Goal: Transaction & Acquisition: Book appointment/travel/reservation

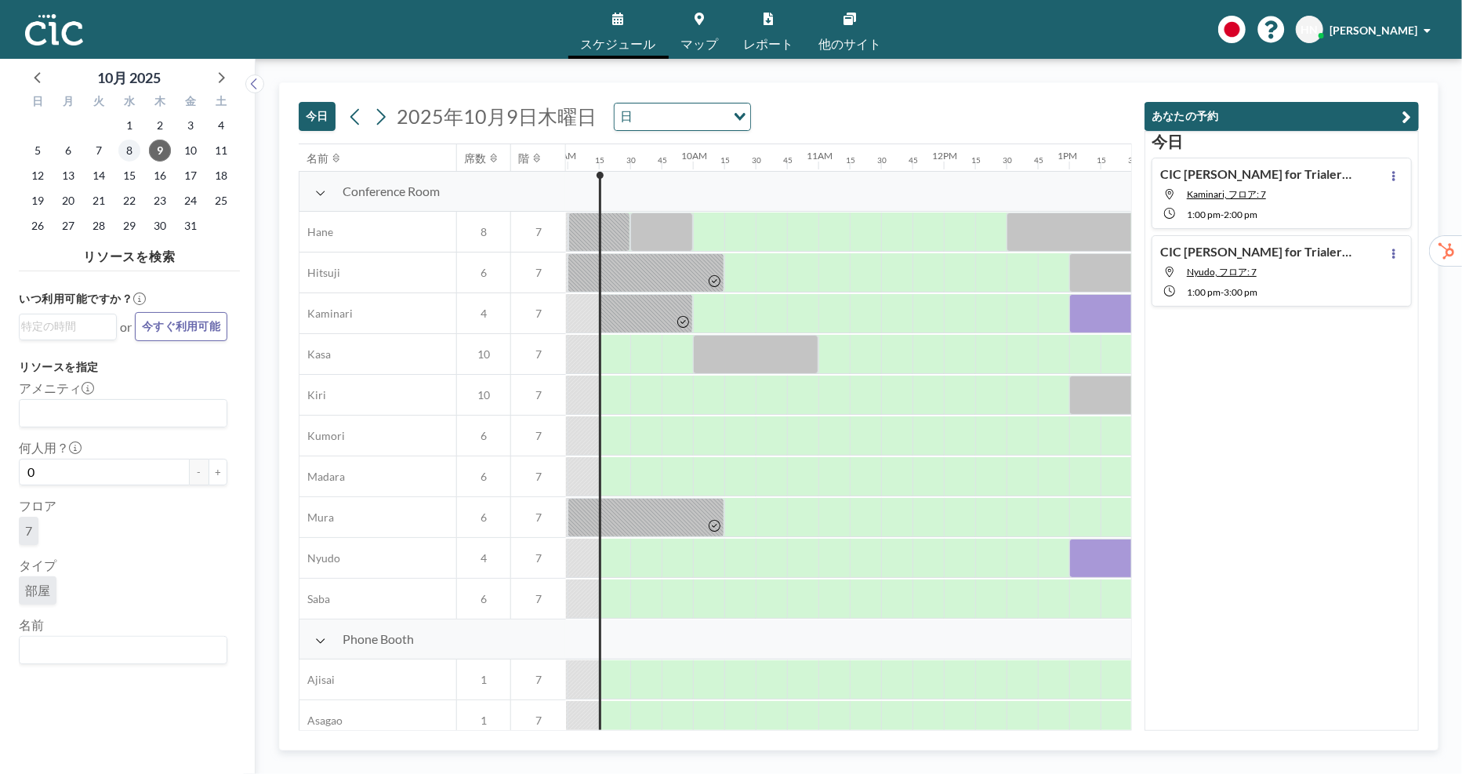
scroll to position [0, 1129]
click at [187, 154] on span "10" at bounding box center [191, 151] width 22 height 22
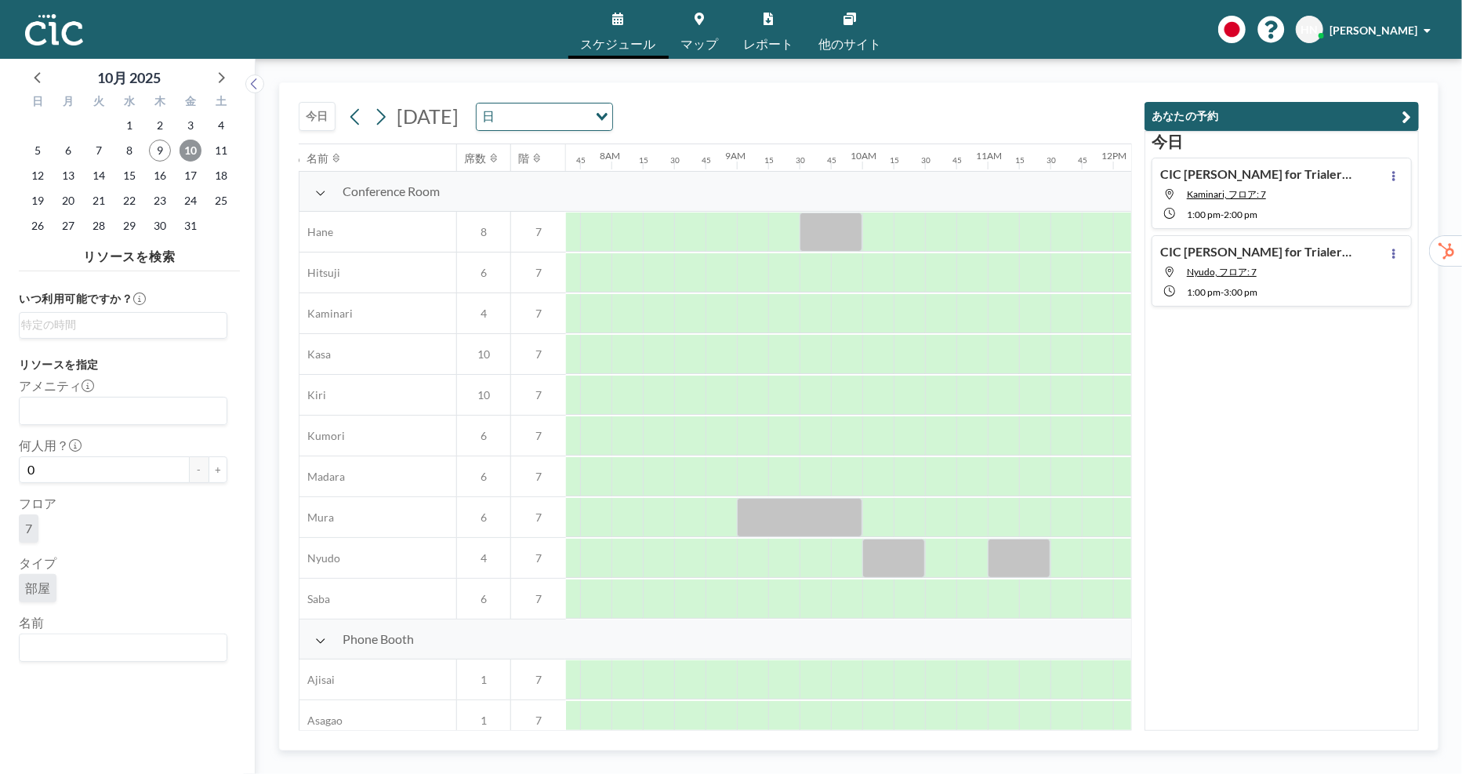
scroll to position [0, 972]
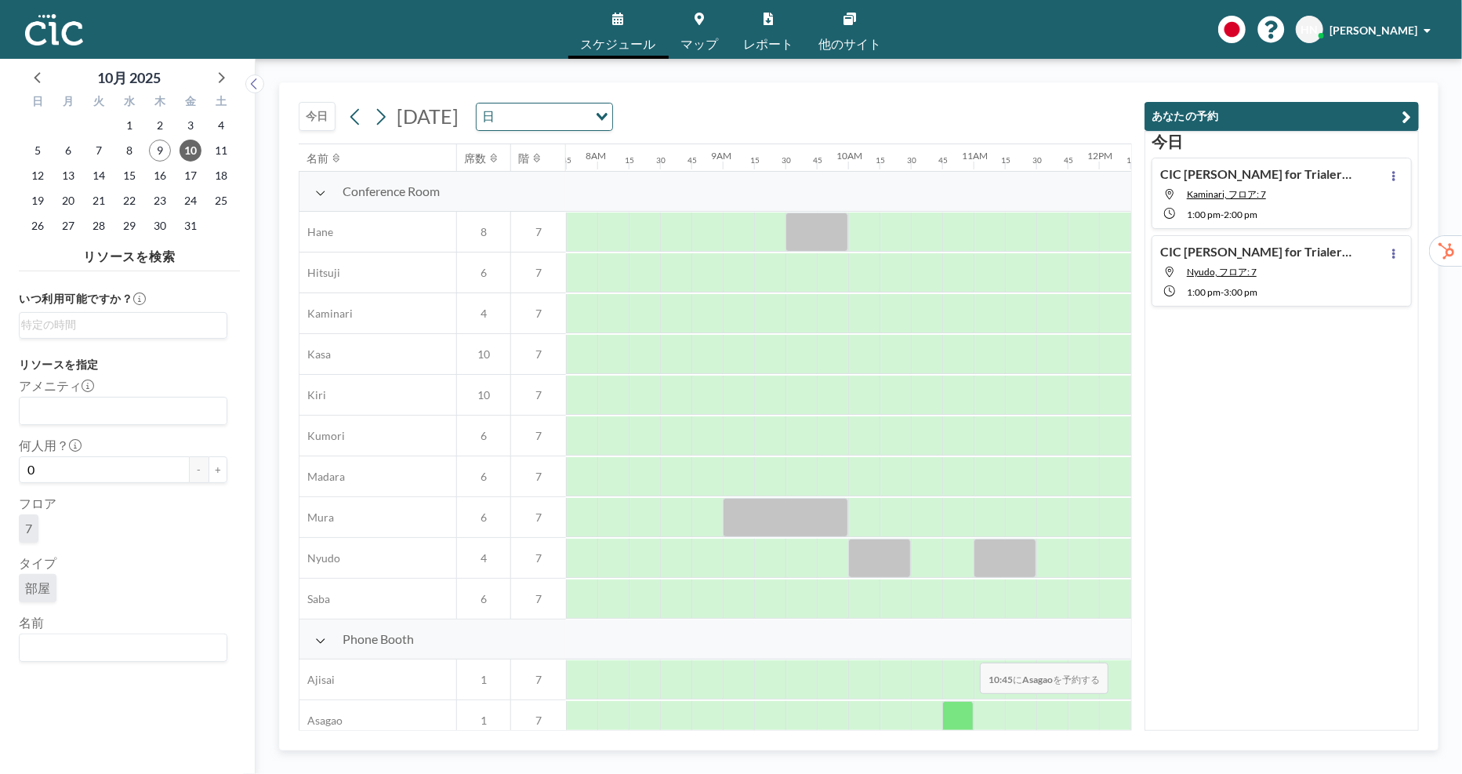
click at [957, 709] on div at bounding box center [958, 720] width 31 height 39
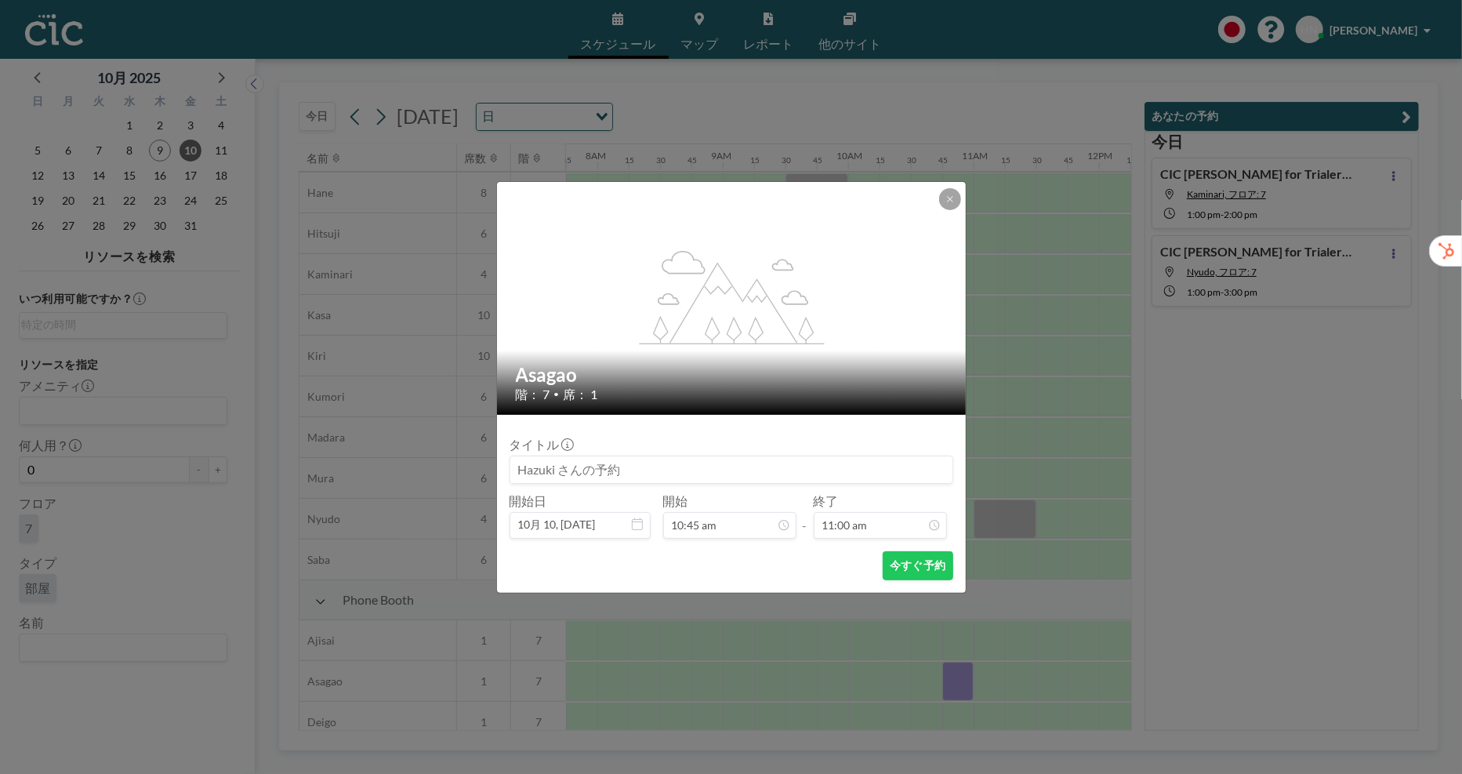
scroll to position [42, 972]
click at [949, 200] on button at bounding box center [950, 199] width 22 height 22
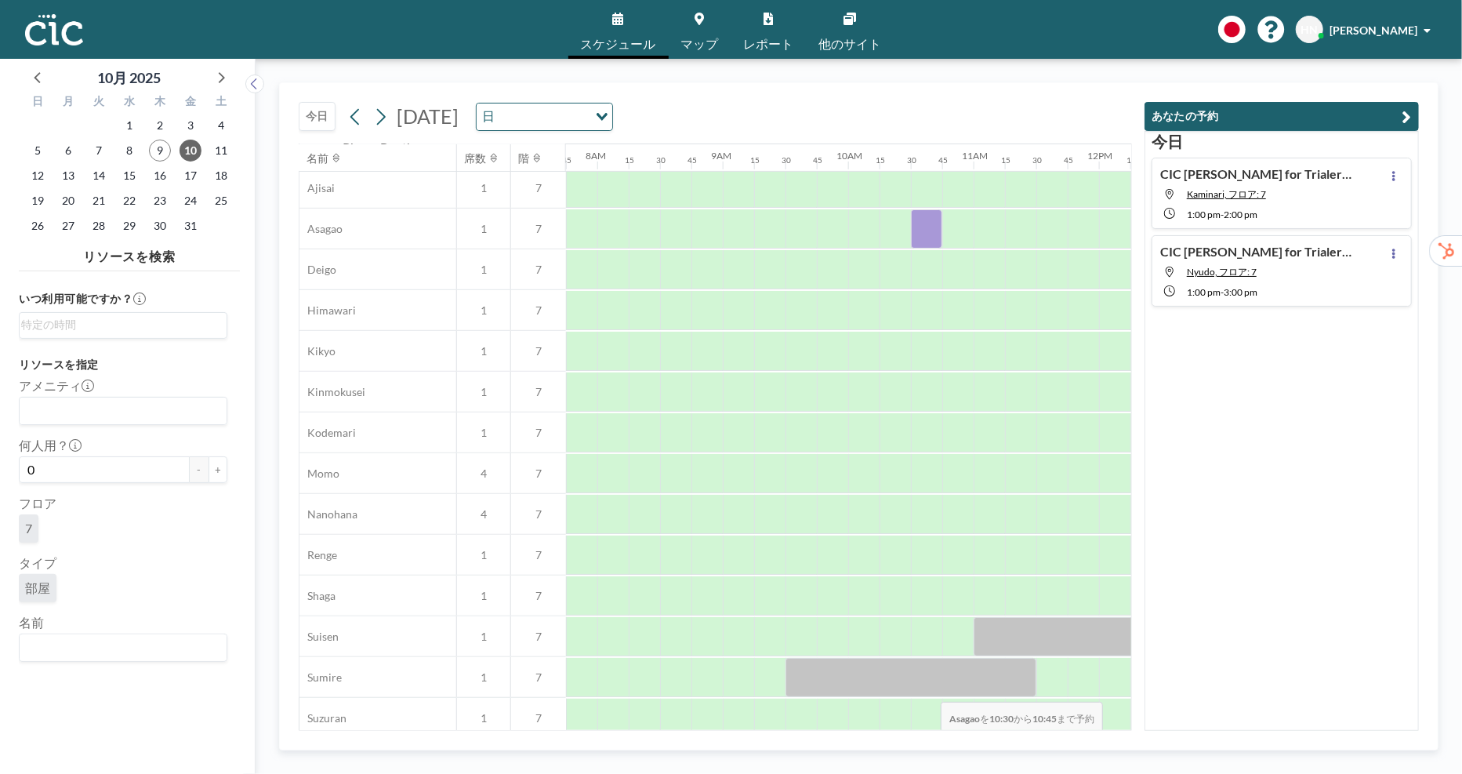
click at [934, 485] on div "Phone Booth Ajisai 1 7 Asagao 1 7 Deigo 1 7 Himawari 1 7 Kikyo 1 7 Kinmokusei 1…" at bounding box center [966, 474] width 3278 height 692
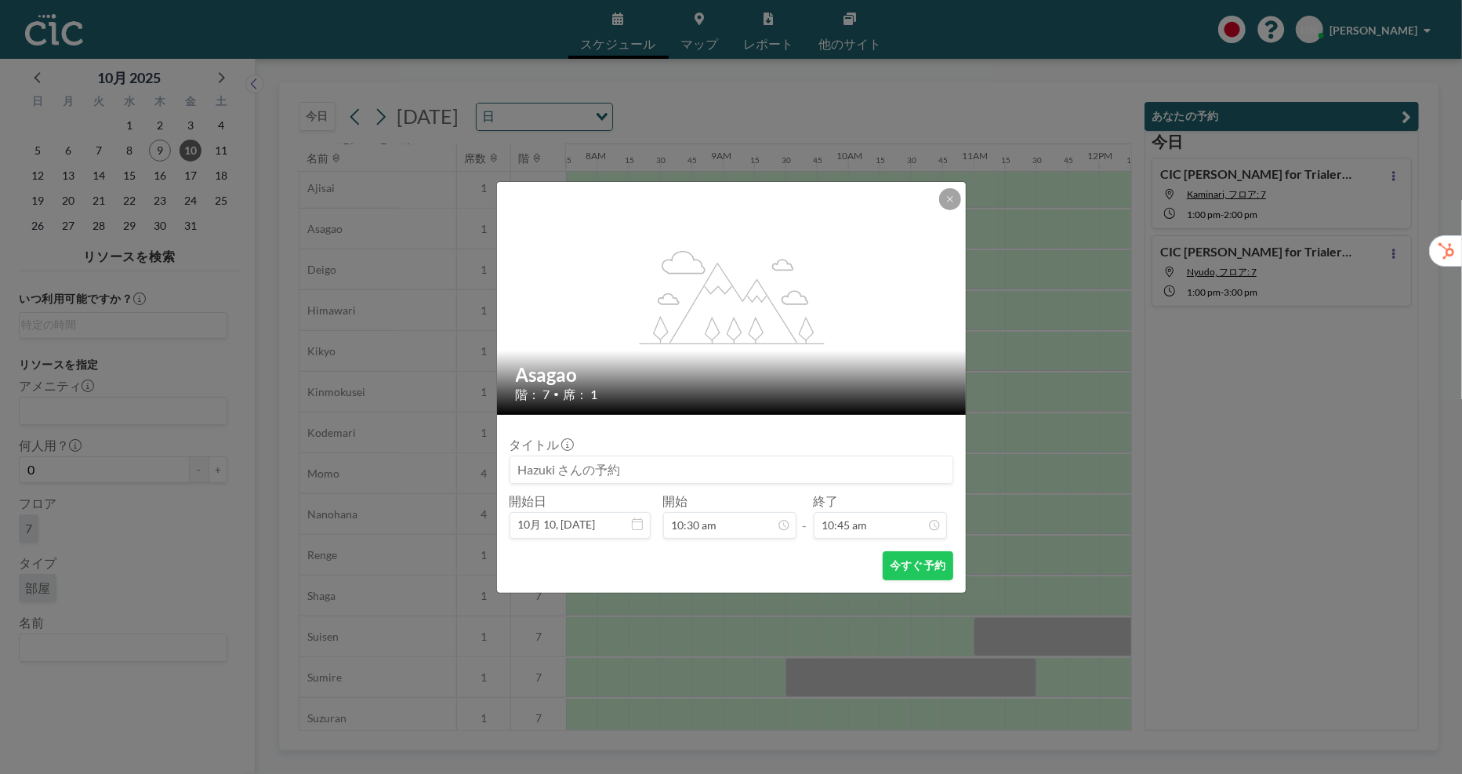
scroll to position [492, 972]
click at [947, 206] on button at bounding box center [950, 199] width 22 height 22
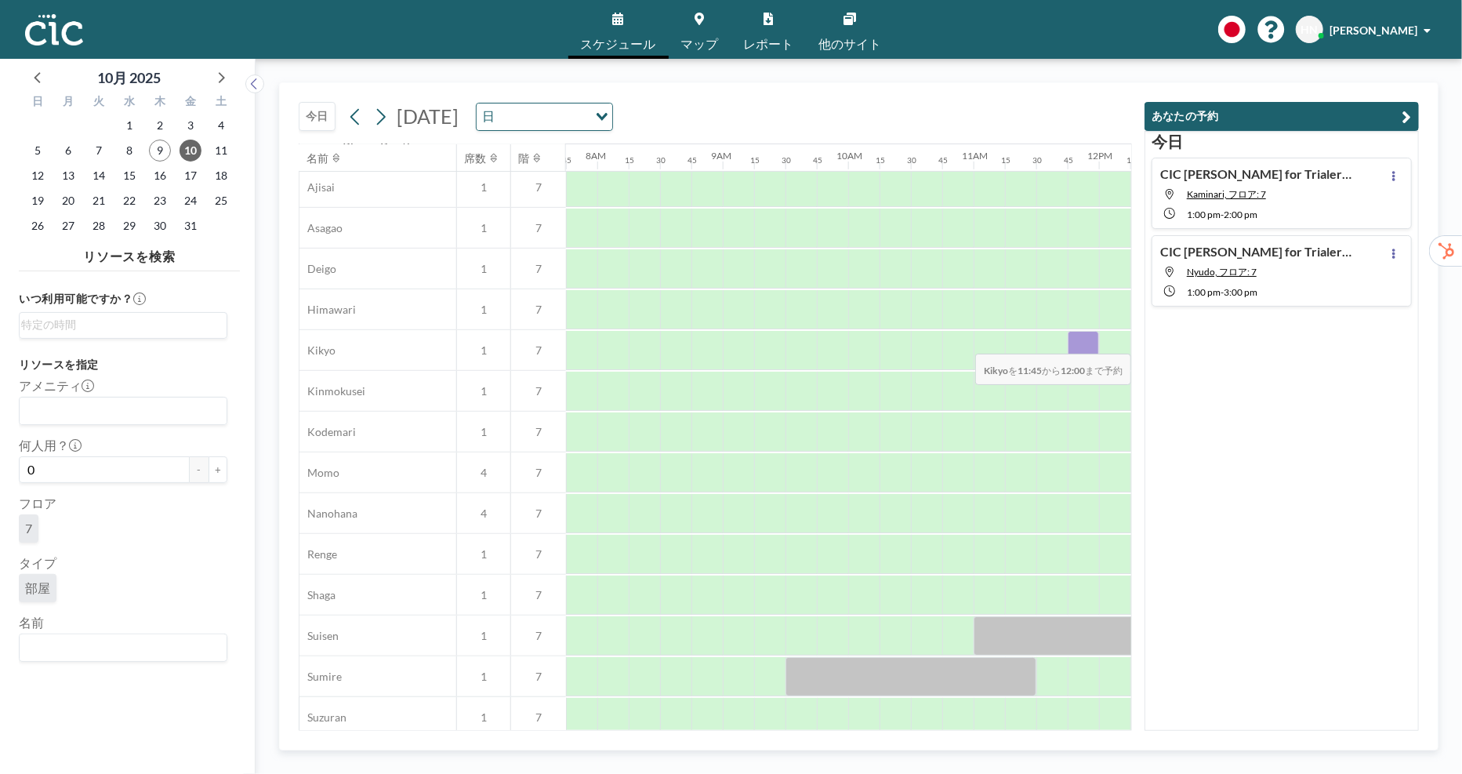
click at [1074, 343] on div at bounding box center [1083, 350] width 31 height 39
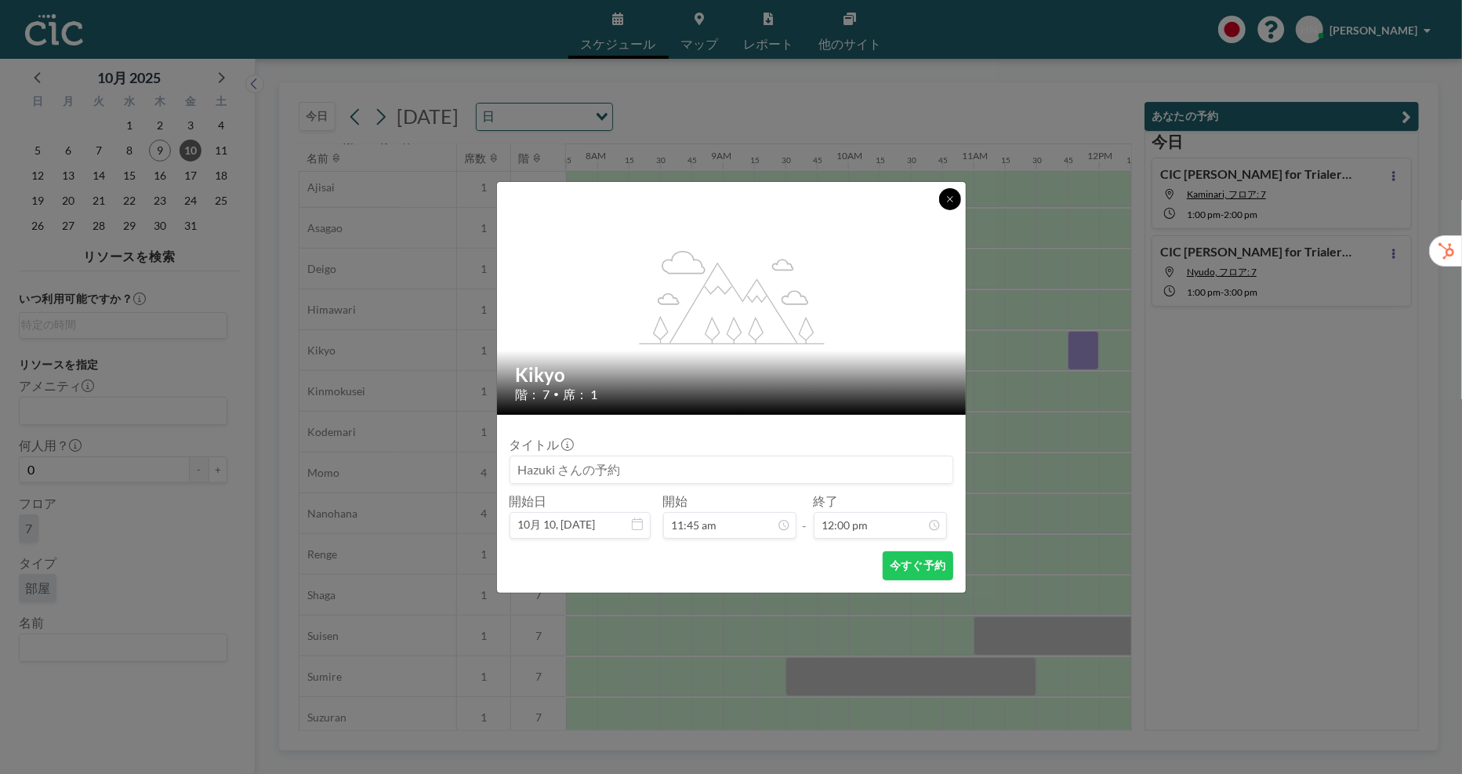
click at [946, 198] on icon at bounding box center [950, 198] width 9 height 9
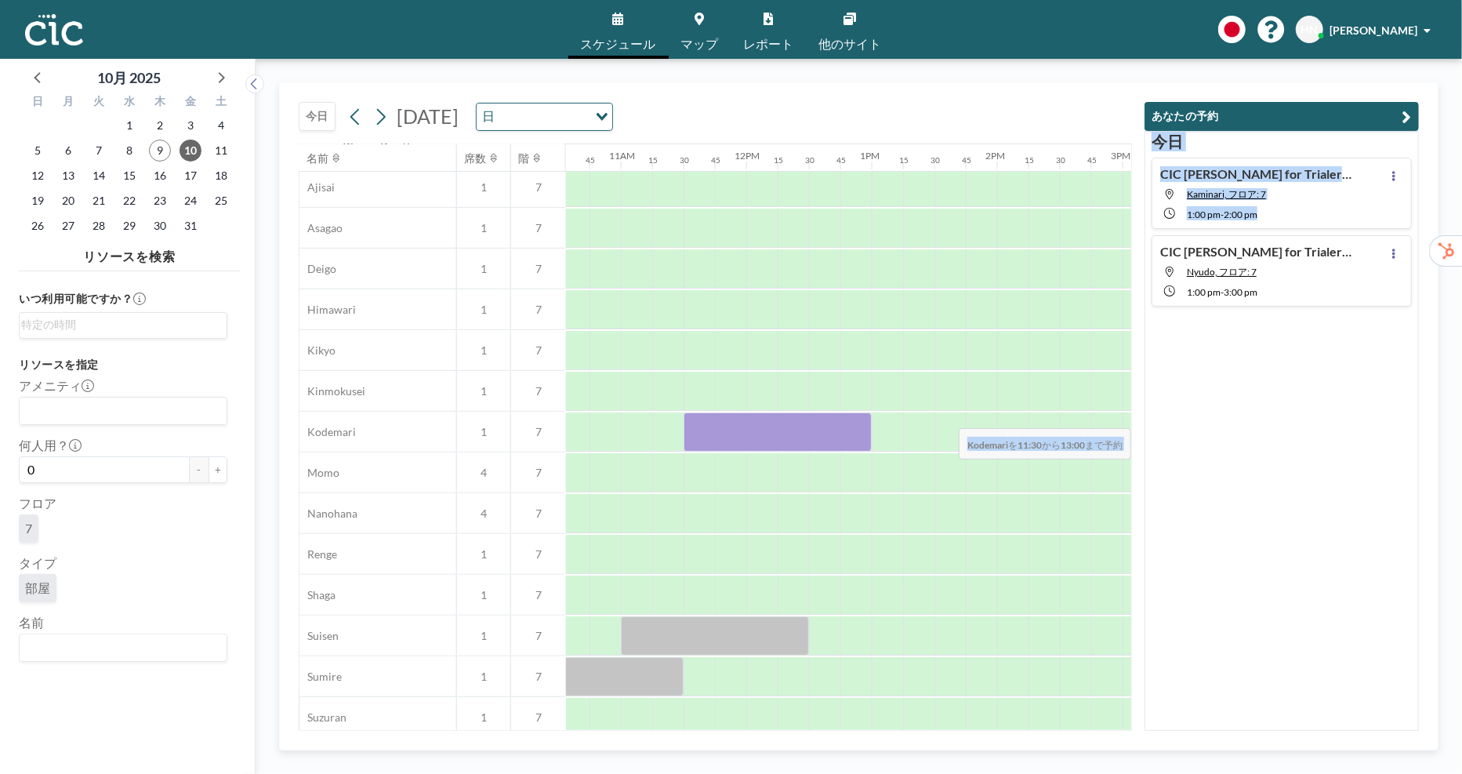
scroll to position [492, 1516]
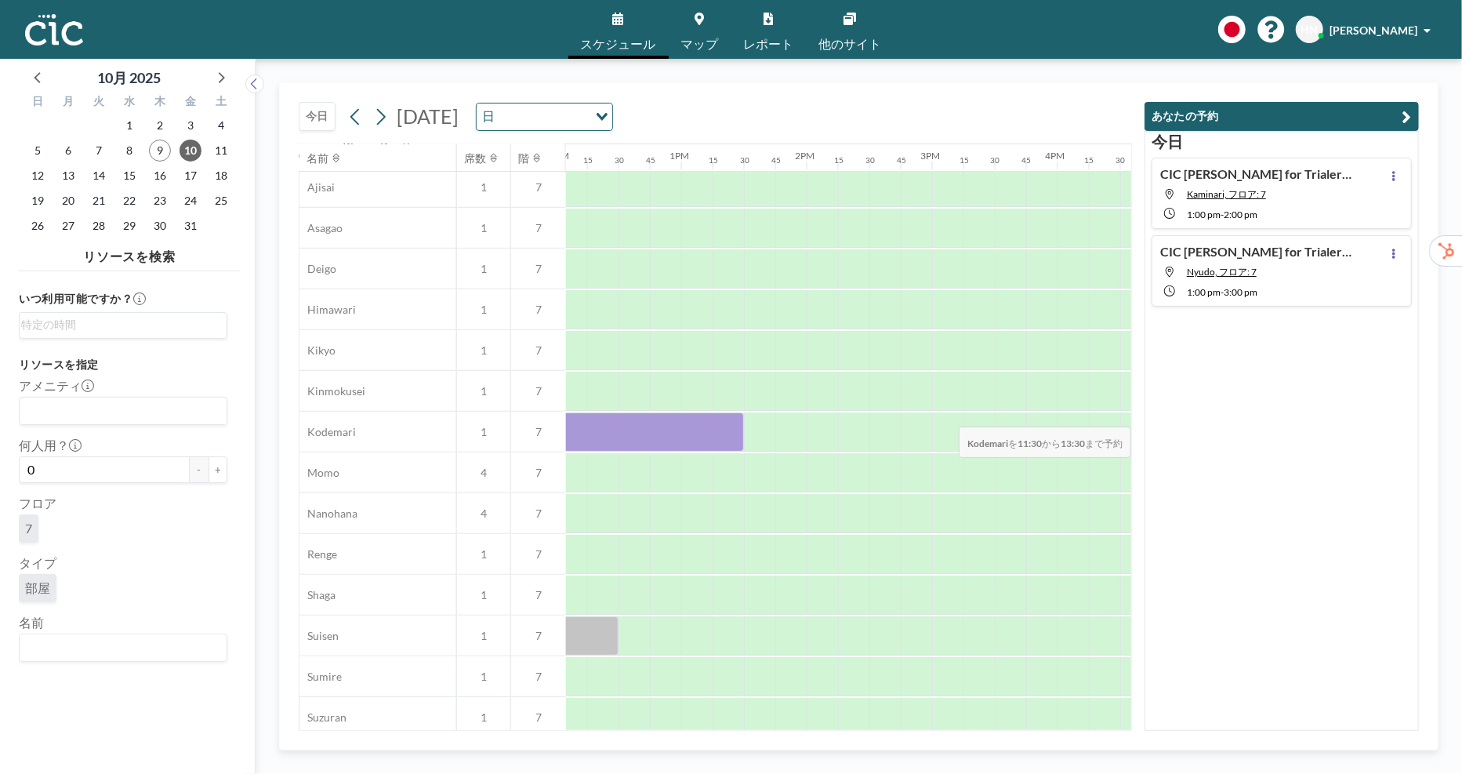
drag, startPoint x: 1039, startPoint y: 412, endPoint x: 1089, endPoint y: 416, distance: 50.3
click at [1089, 416] on div at bounding box center [555, 432] width 3011 height 41
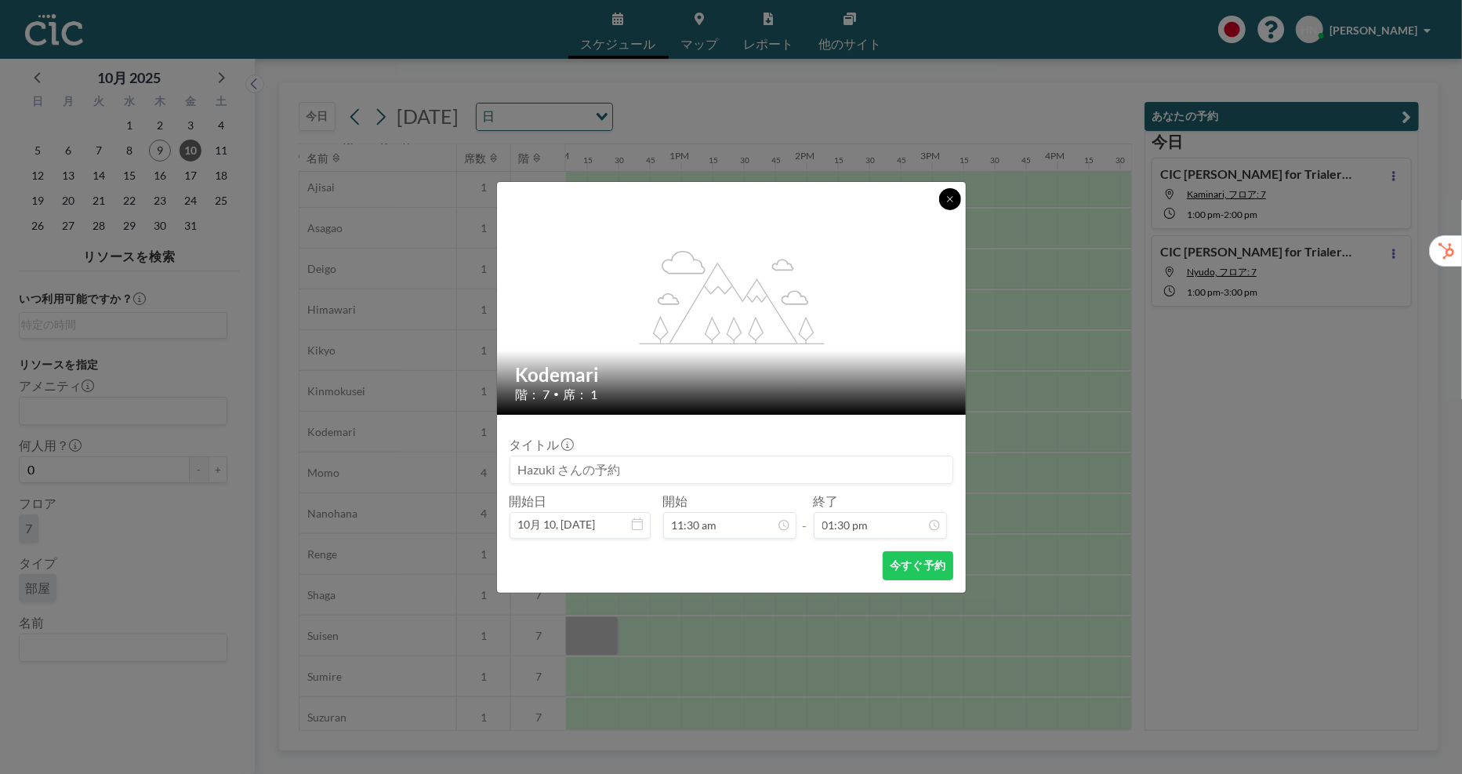
click at [957, 201] on button at bounding box center [950, 199] width 22 height 22
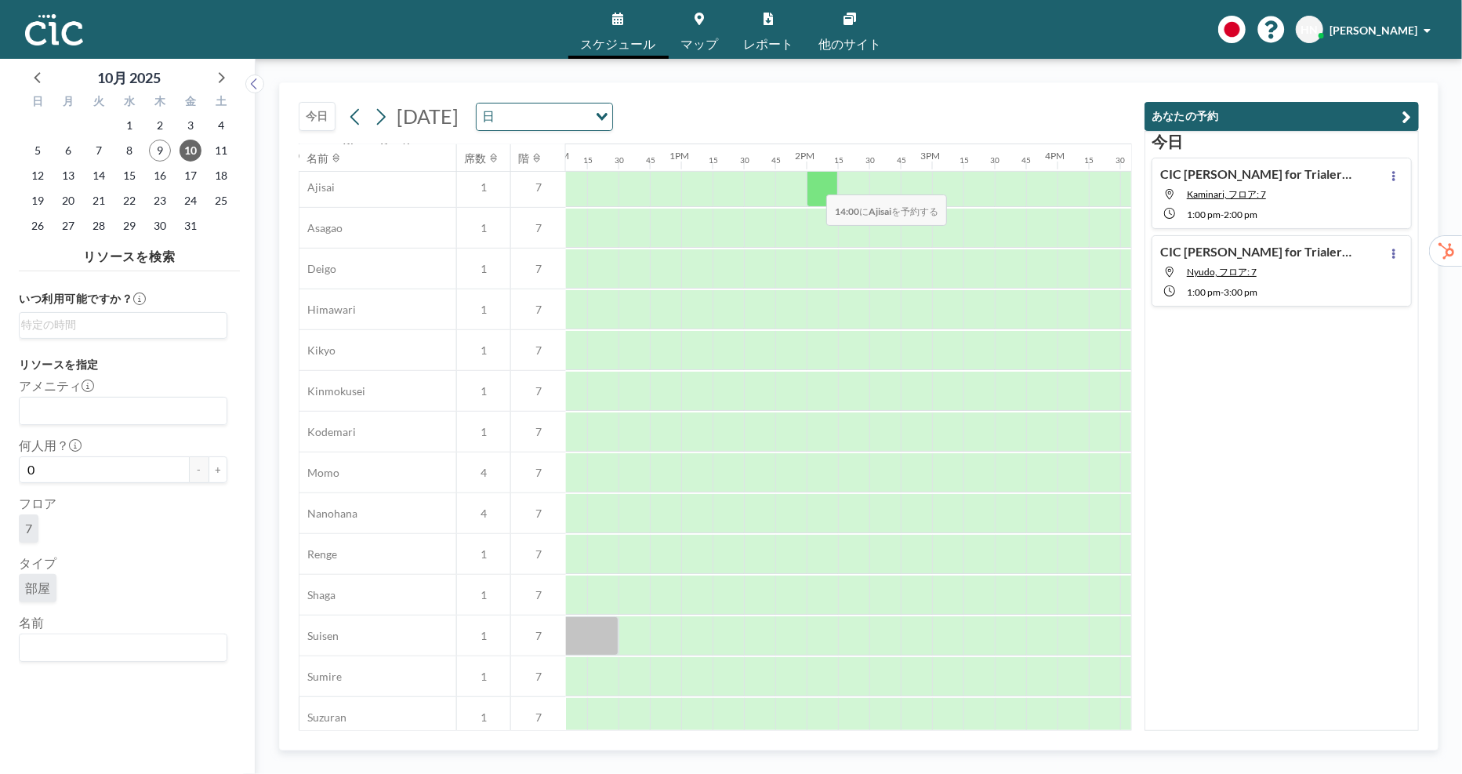
click at [815, 183] on div at bounding box center [822, 187] width 31 height 39
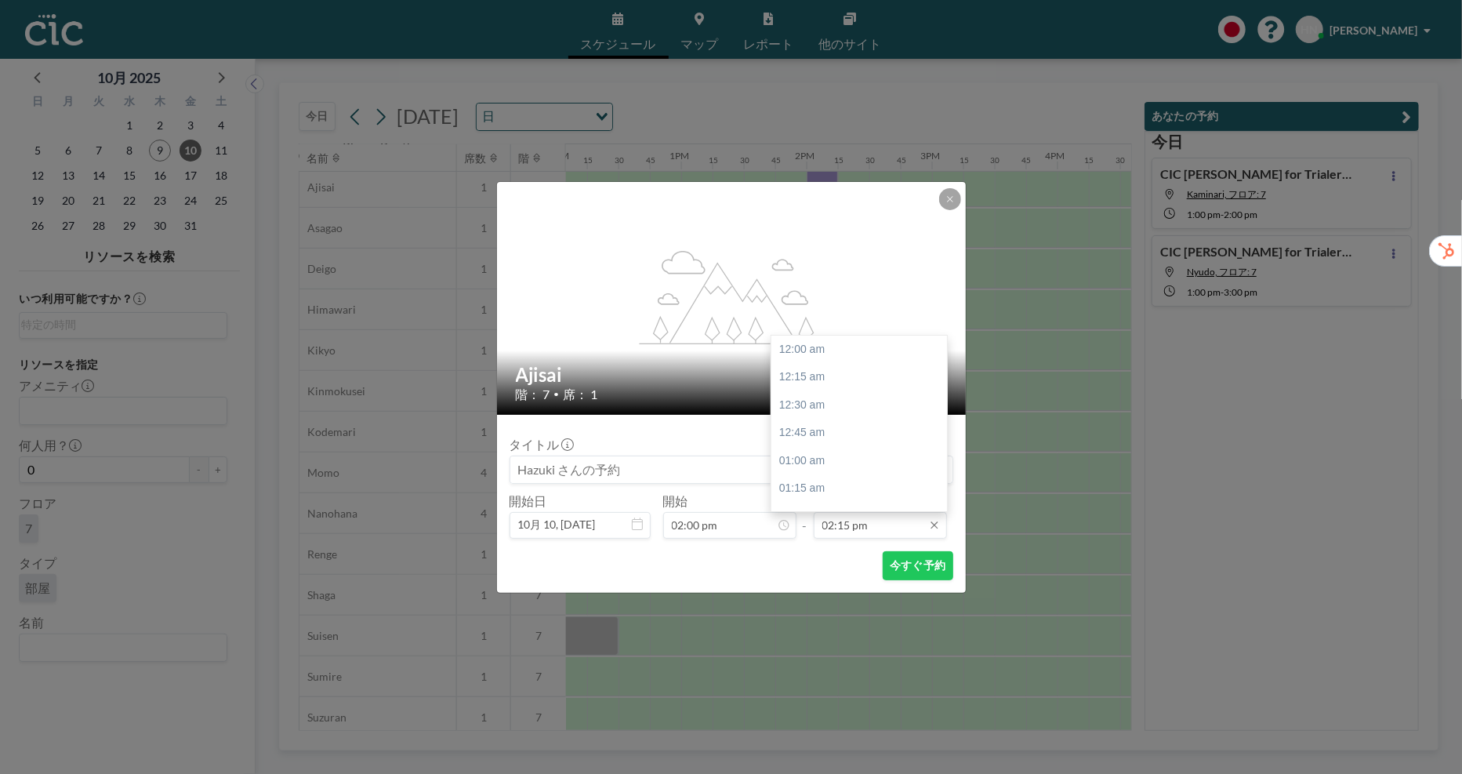
scroll to position [1591, 0]
click at [867, 532] on input "02:15 pm" at bounding box center [880, 525] width 133 height 27
click at [837, 523] on input "02:15 pm" at bounding box center [880, 525] width 133 height 27
click at [900, 489] on div "03:30 pm" at bounding box center [860, 488] width 176 height 28
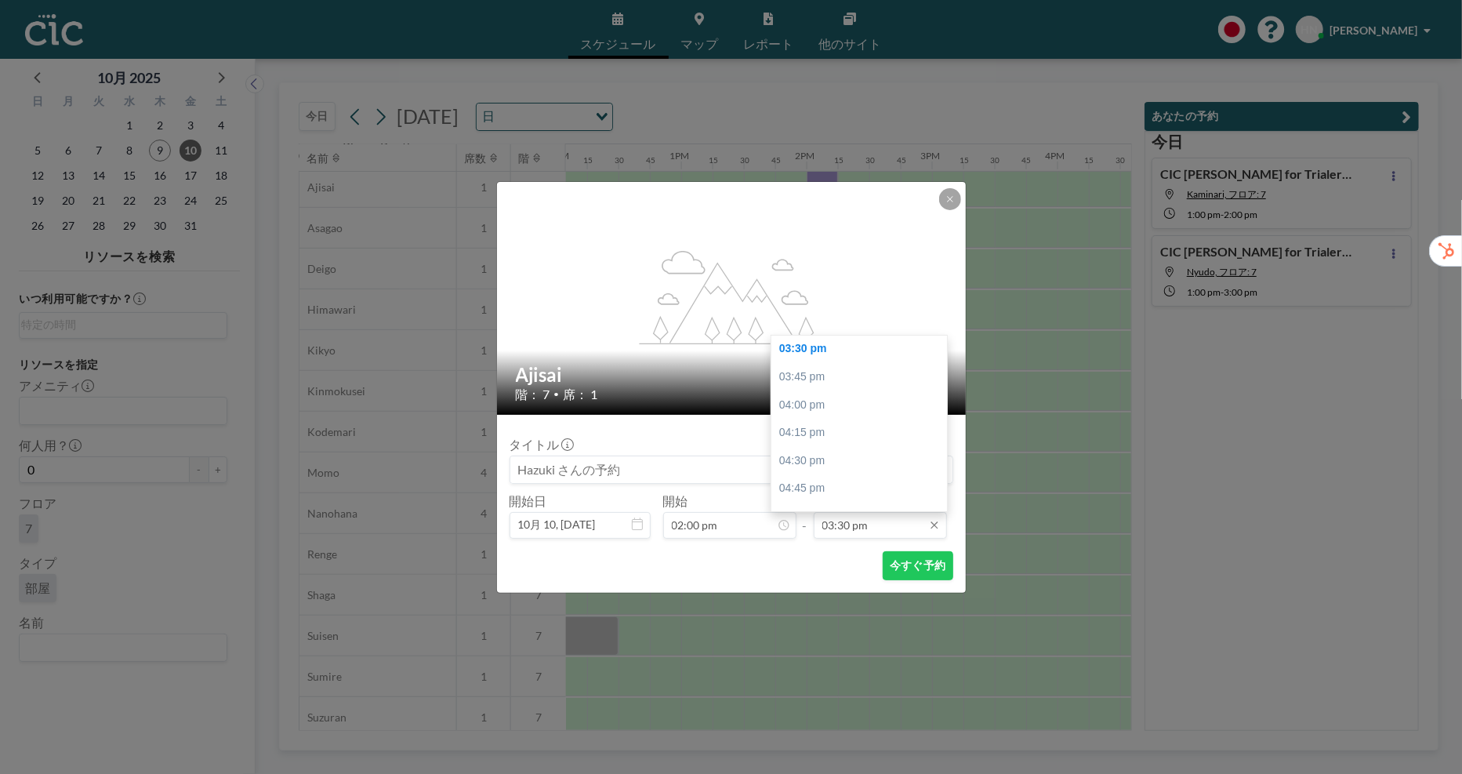
click at [902, 526] on input "03:30 pm" at bounding box center [880, 525] width 133 height 27
click at [944, 456] on div at bounding box center [943, 454] width 5 height 11
click at [860, 370] on div "04:00 pm" at bounding box center [860, 372] width 176 height 28
type input "04:00 pm"
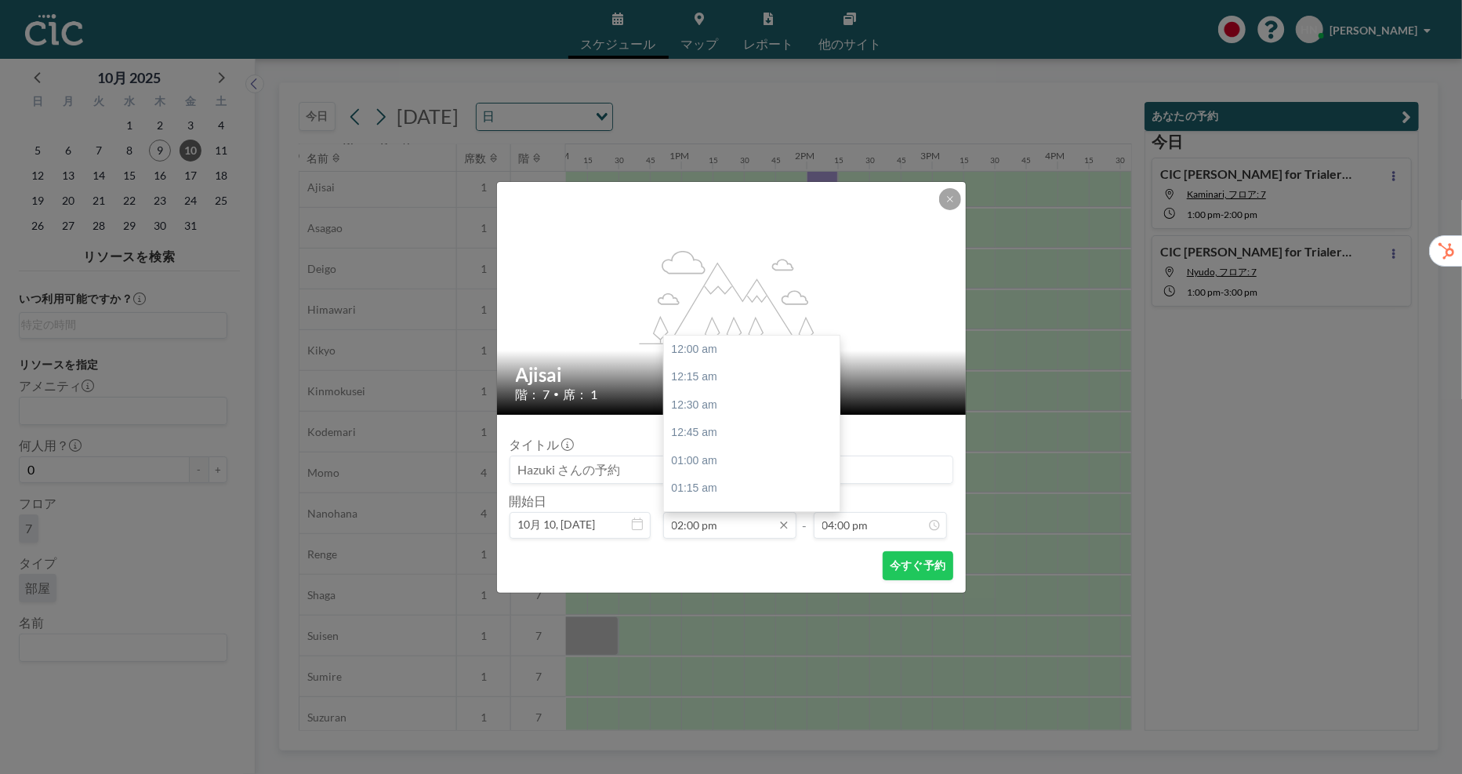
scroll to position [1563, 0]
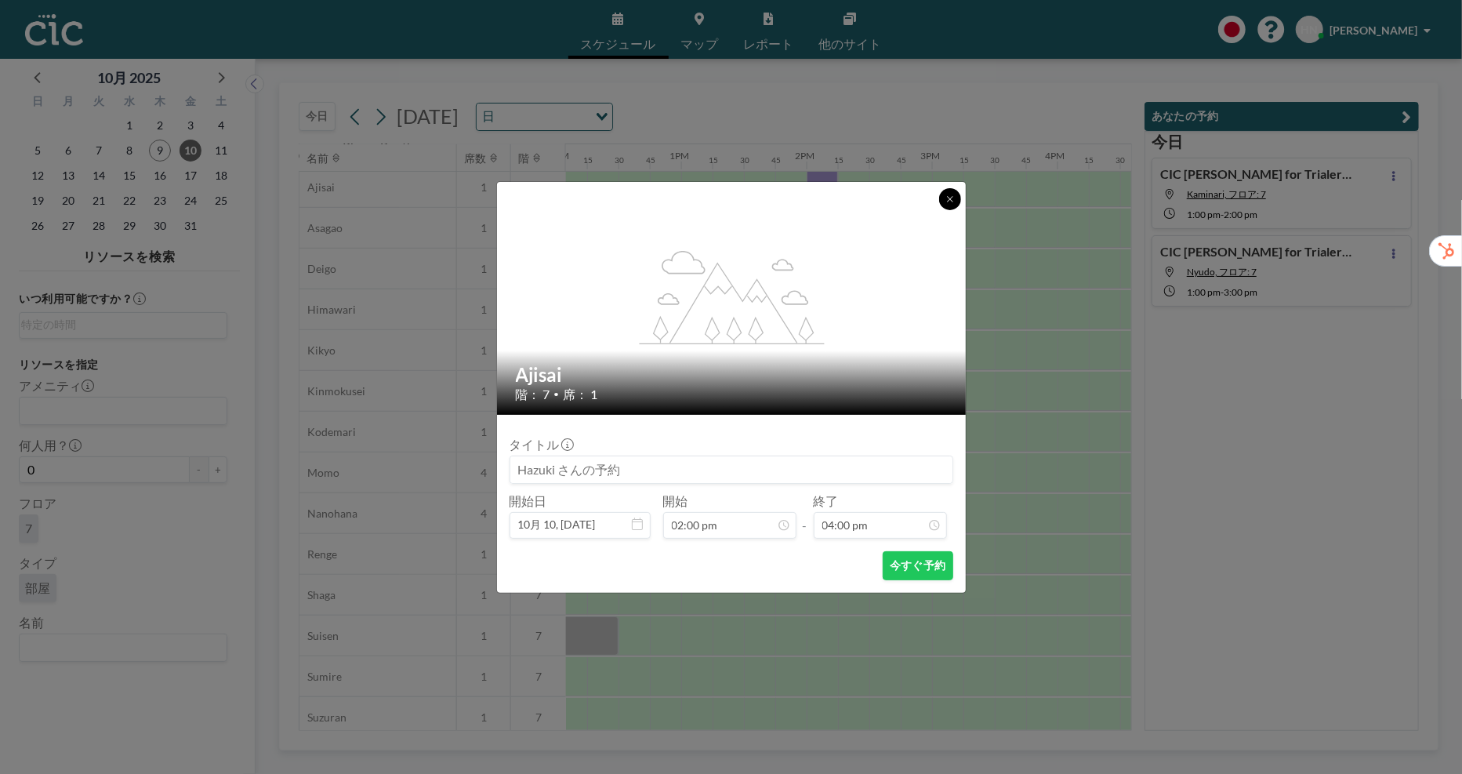
click at [950, 198] on icon at bounding box center [950, 198] width 9 height 9
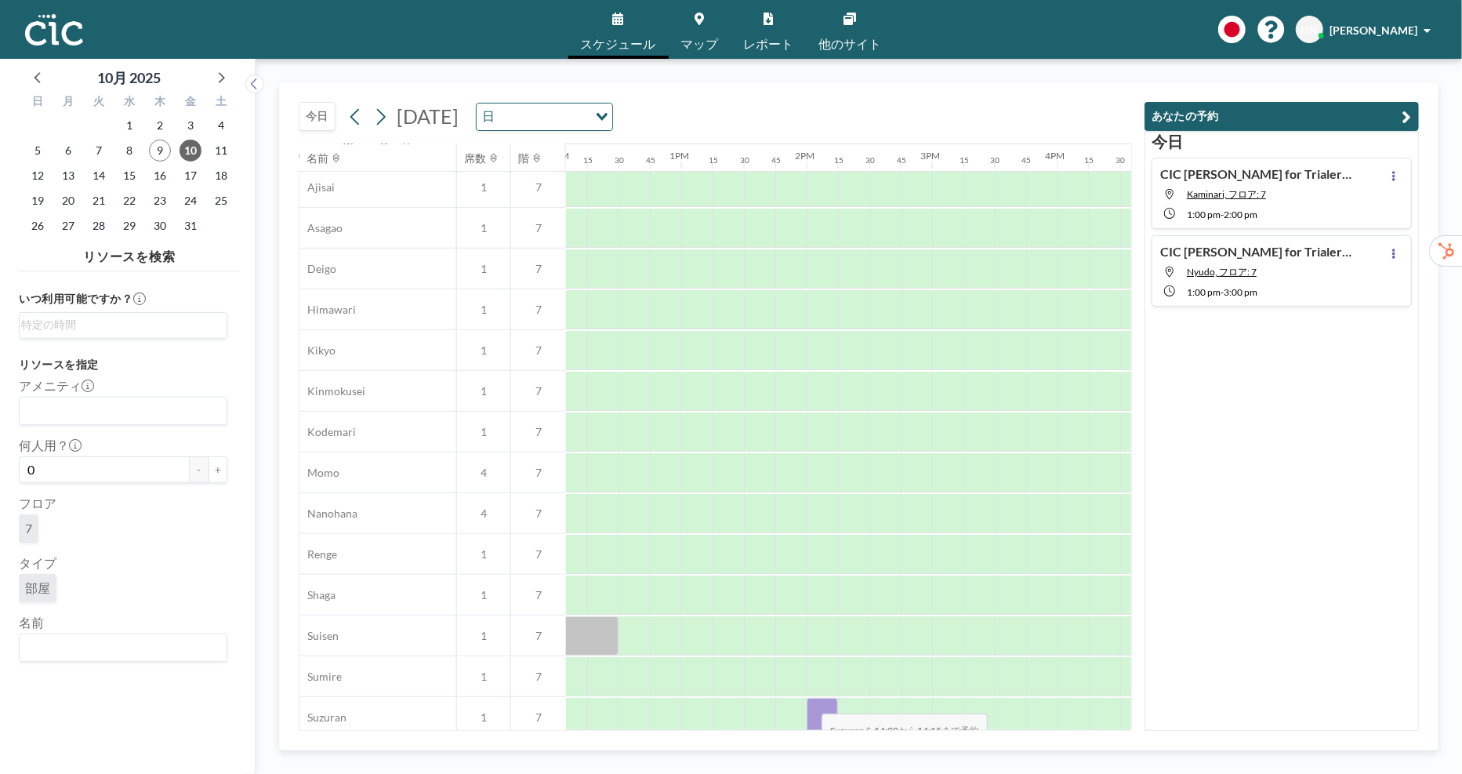
drag, startPoint x: 816, startPoint y: 705, endPoint x: 810, endPoint y: 756, distance: 51.3
click at [810, 756] on div "[DATE] [DATE] 日 Loading... 名前 席数 階 12AM 15 30 45 1AM 15 30 45 2AM 15 30 45 3AM …" at bounding box center [859, 416] width 1207 height 715
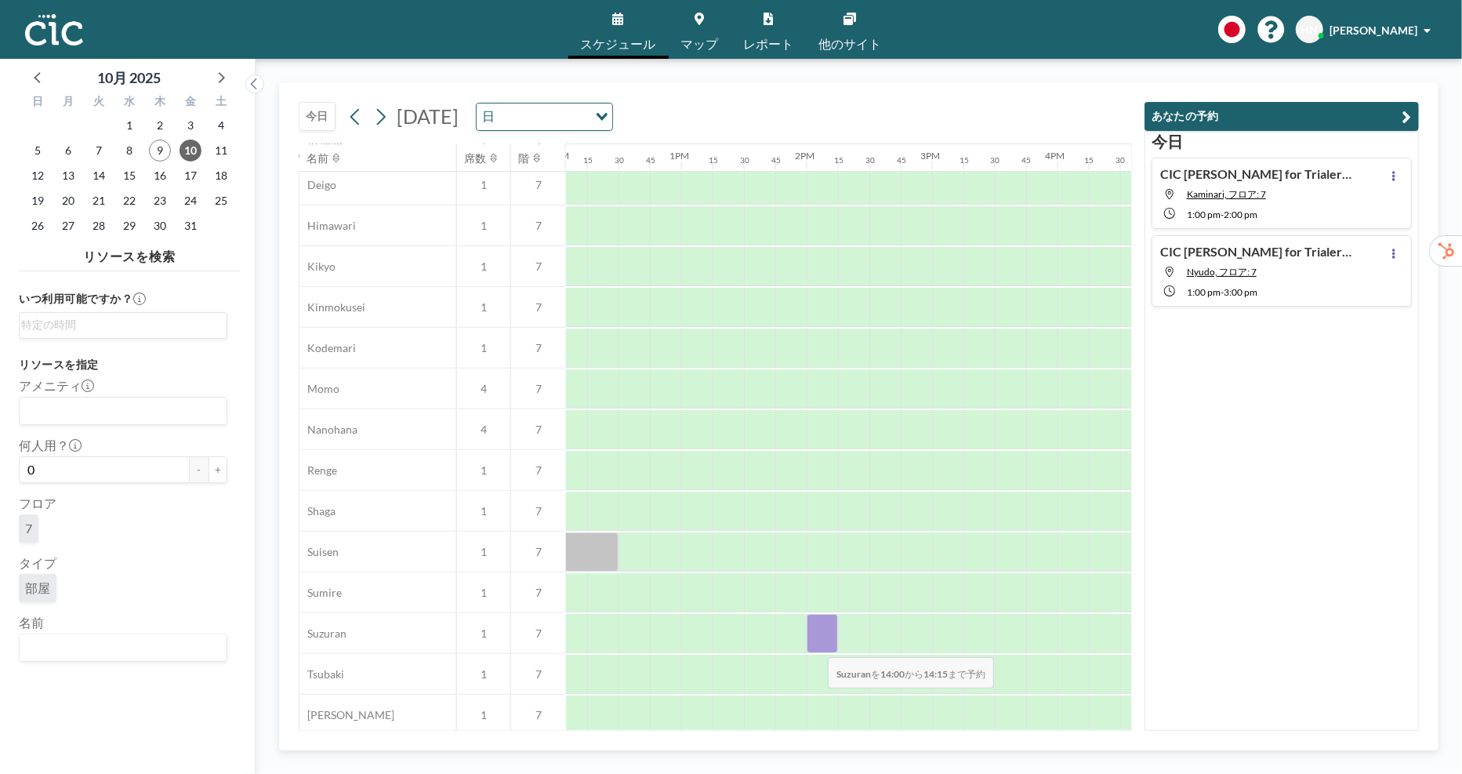
scroll to position [618, 1516]
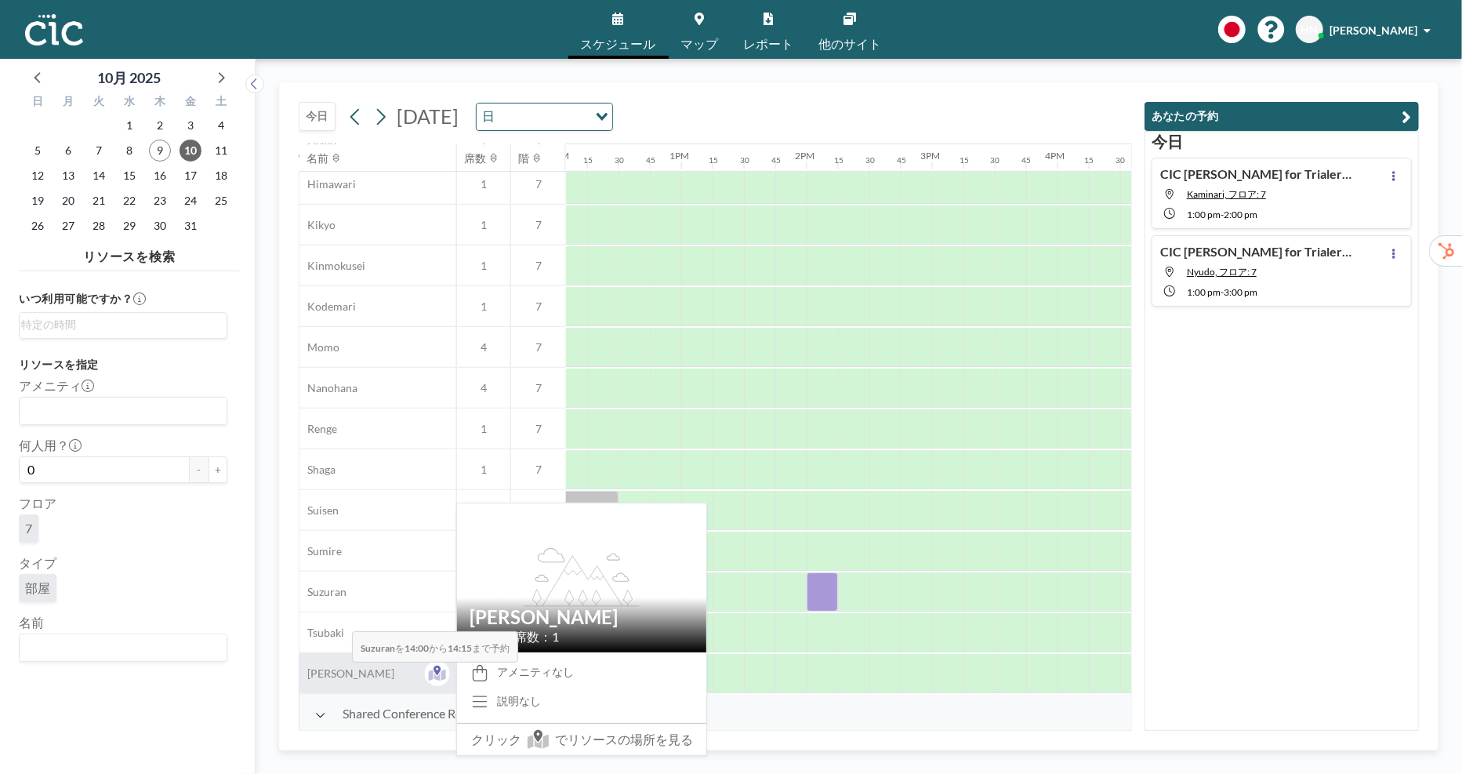
click at [340, 674] on div "[PERSON_NAME]" at bounding box center [378, 673] width 157 height 40
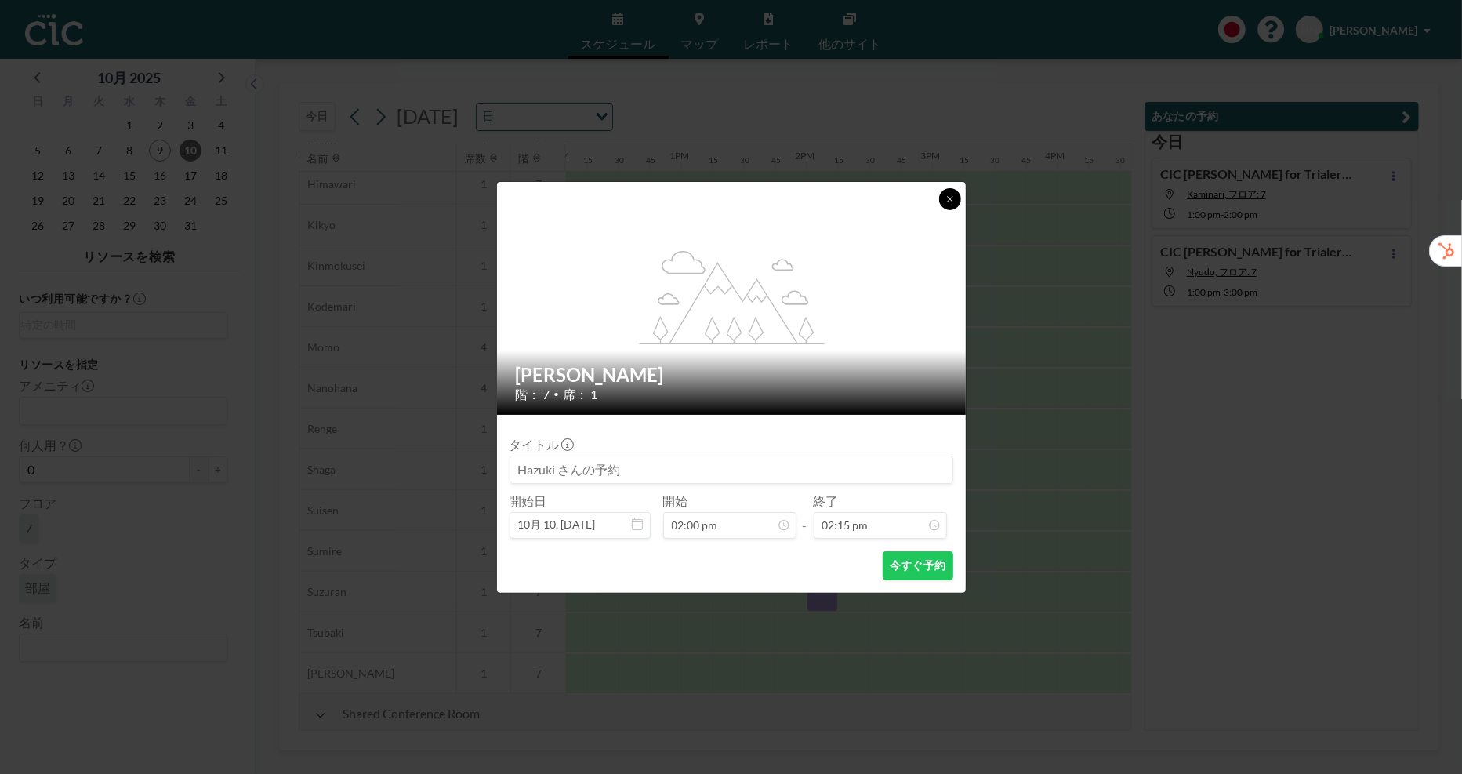
click at [947, 196] on icon at bounding box center [949, 198] width 5 height 5
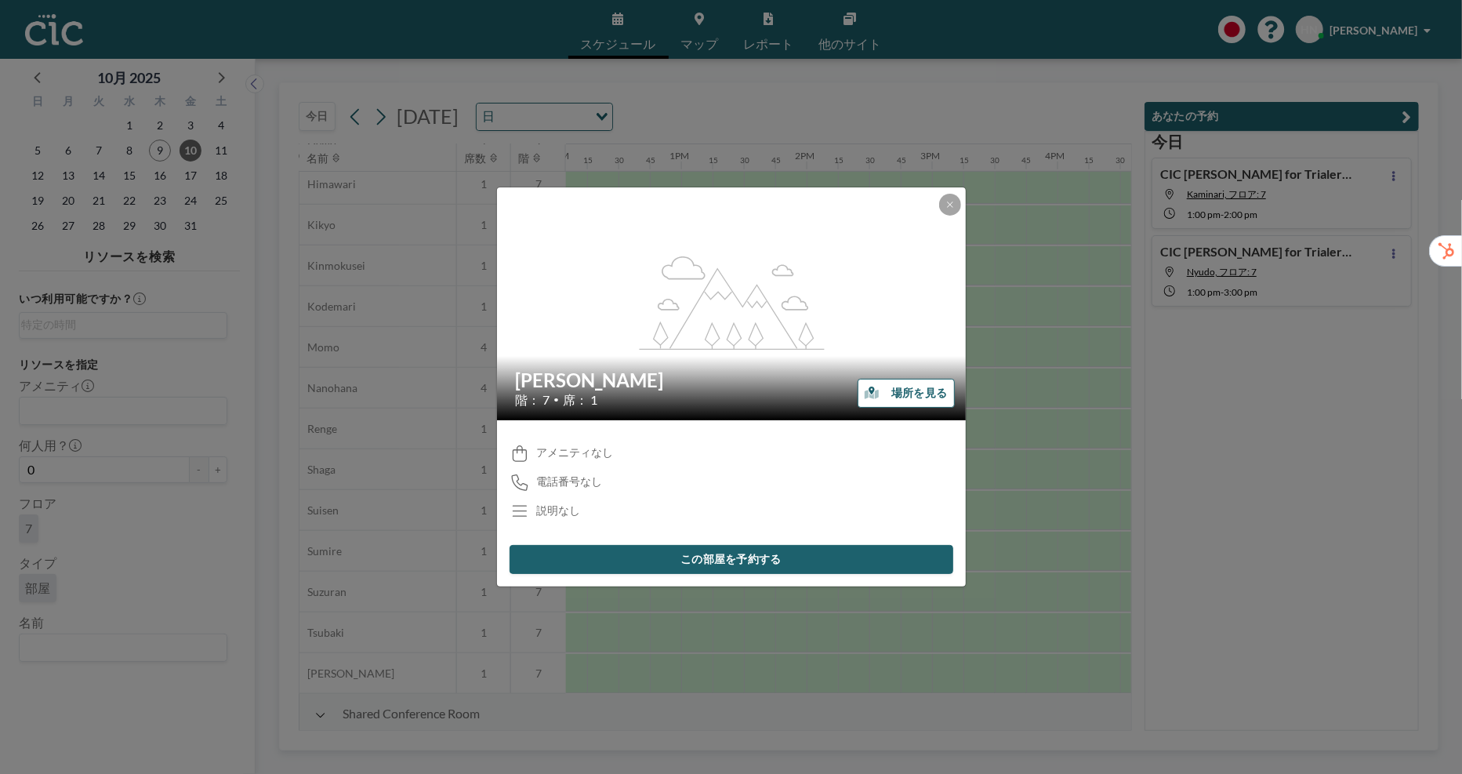
click at [912, 386] on button "場所を見る" at bounding box center [906, 393] width 96 height 29
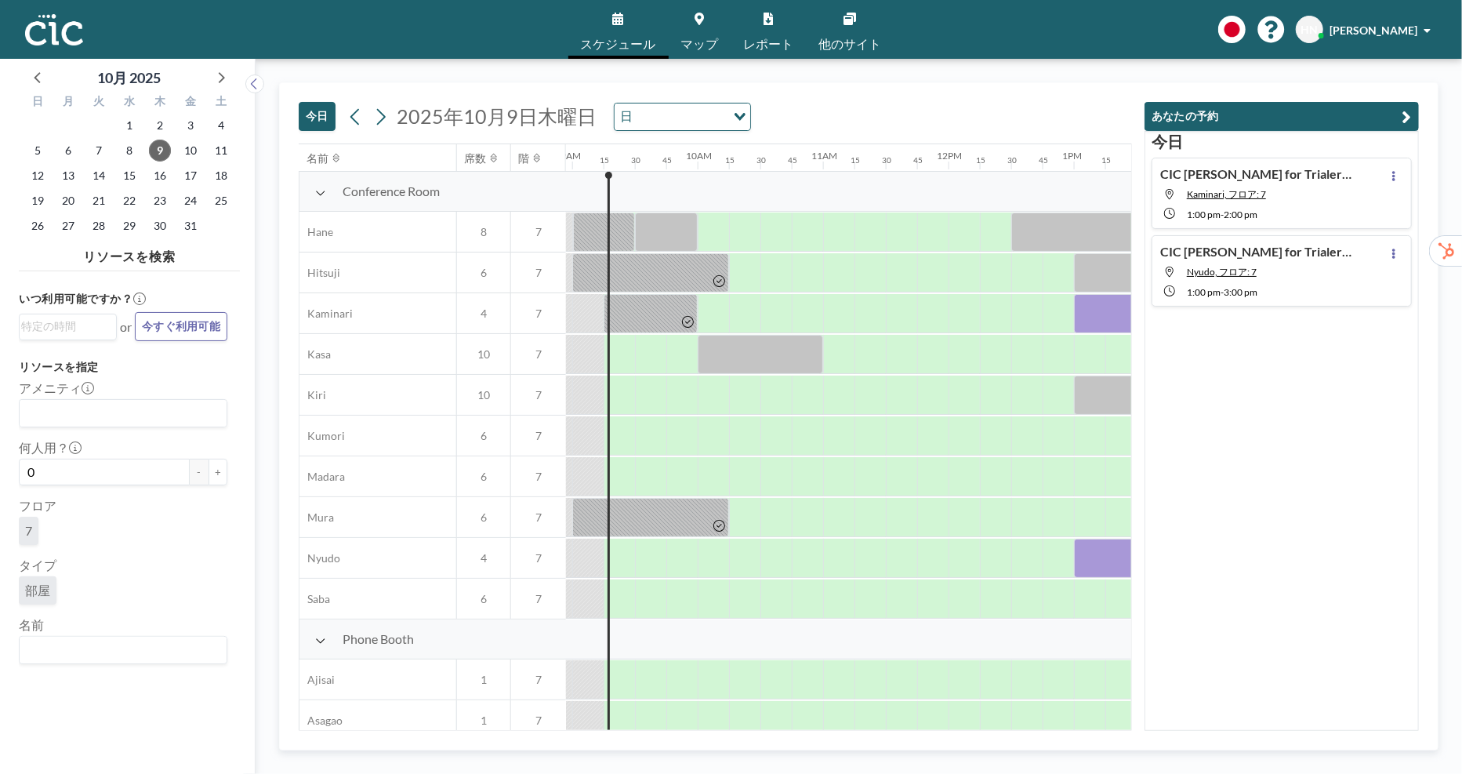
scroll to position [0, 1129]
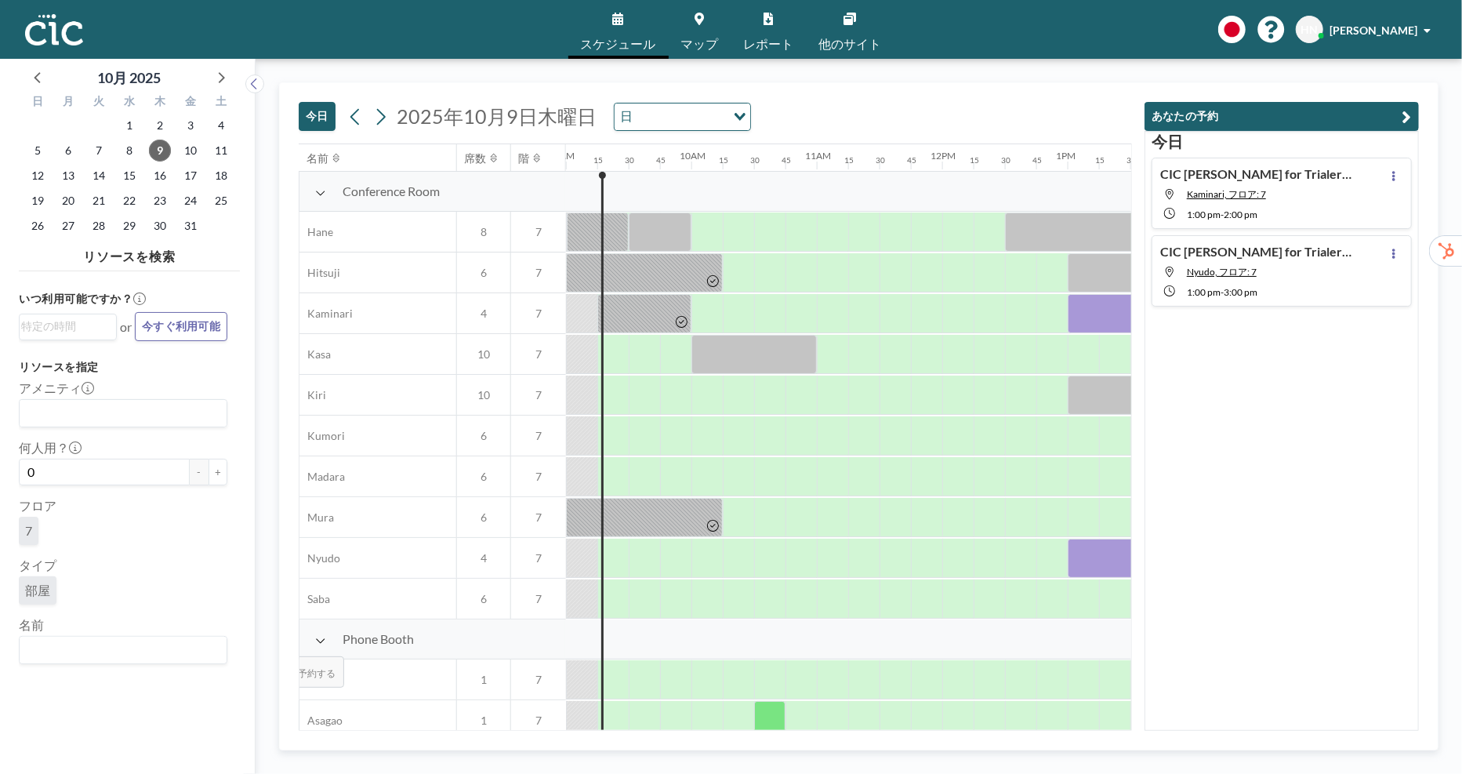
click at [191, 644] on input "Search for option" at bounding box center [119, 650] width 197 height 20
type input "[PERSON_NAME]"
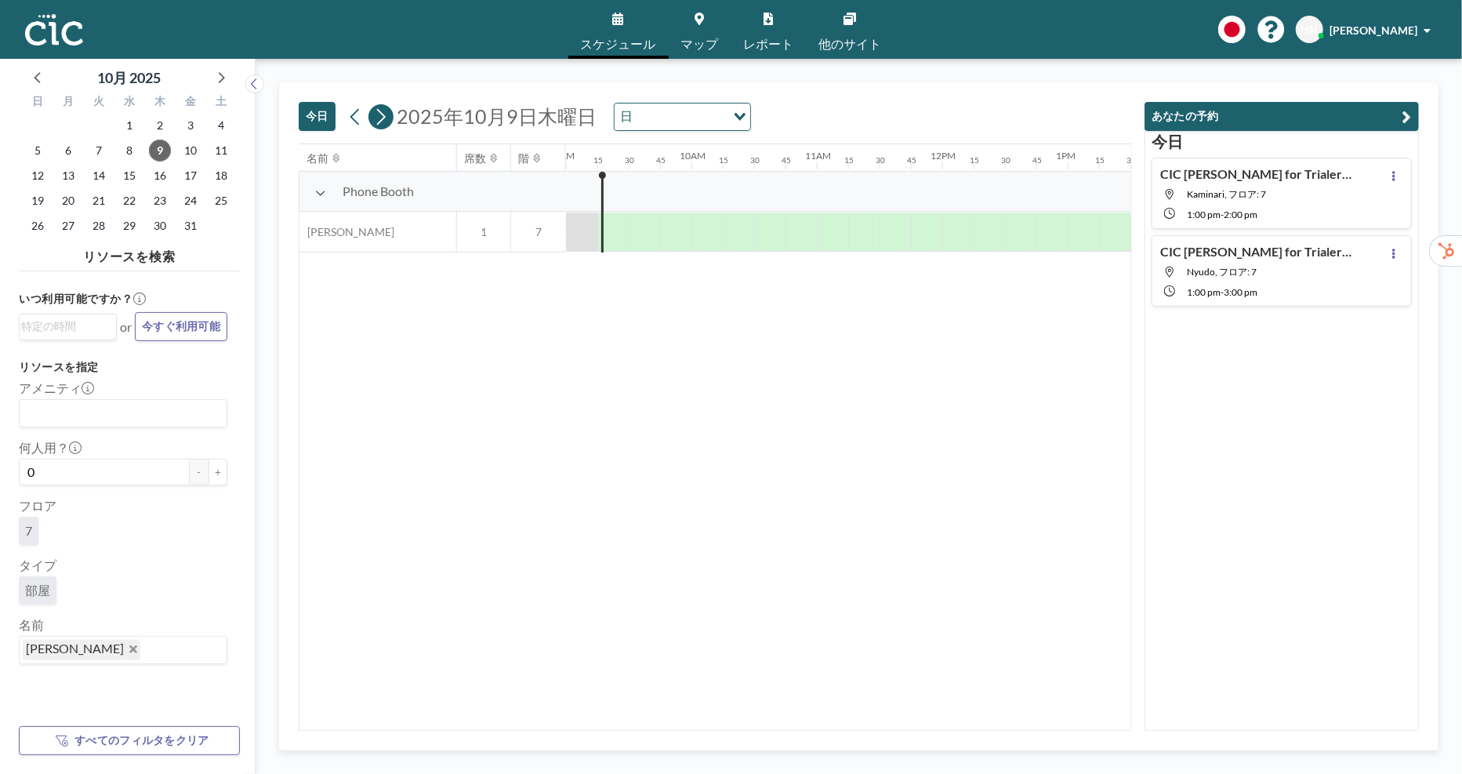
click at [373, 110] on icon at bounding box center [380, 117] width 15 height 24
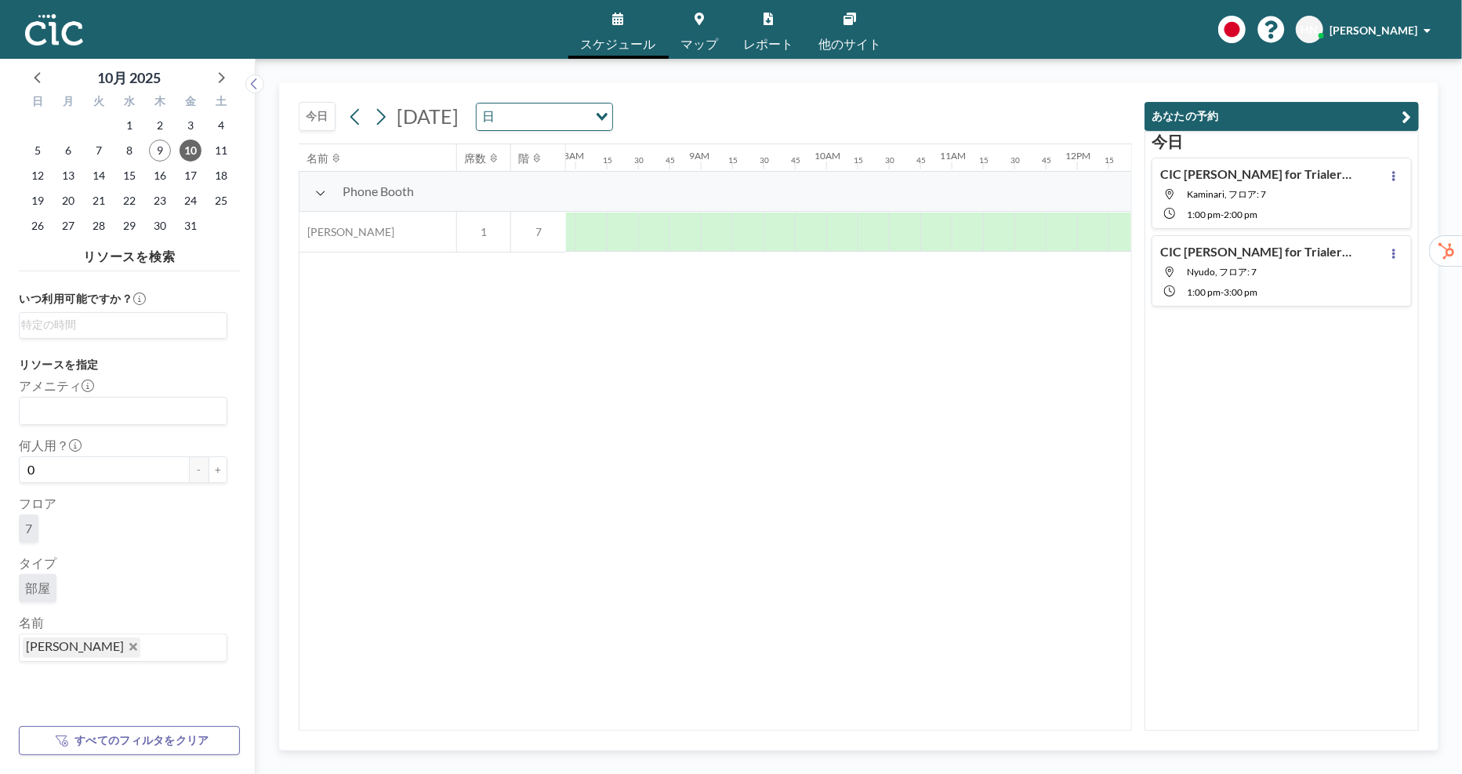
scroll to position [0, 1004]
click at [1019, 230] on div at bounding box center [1020, 232] width 31 height 39
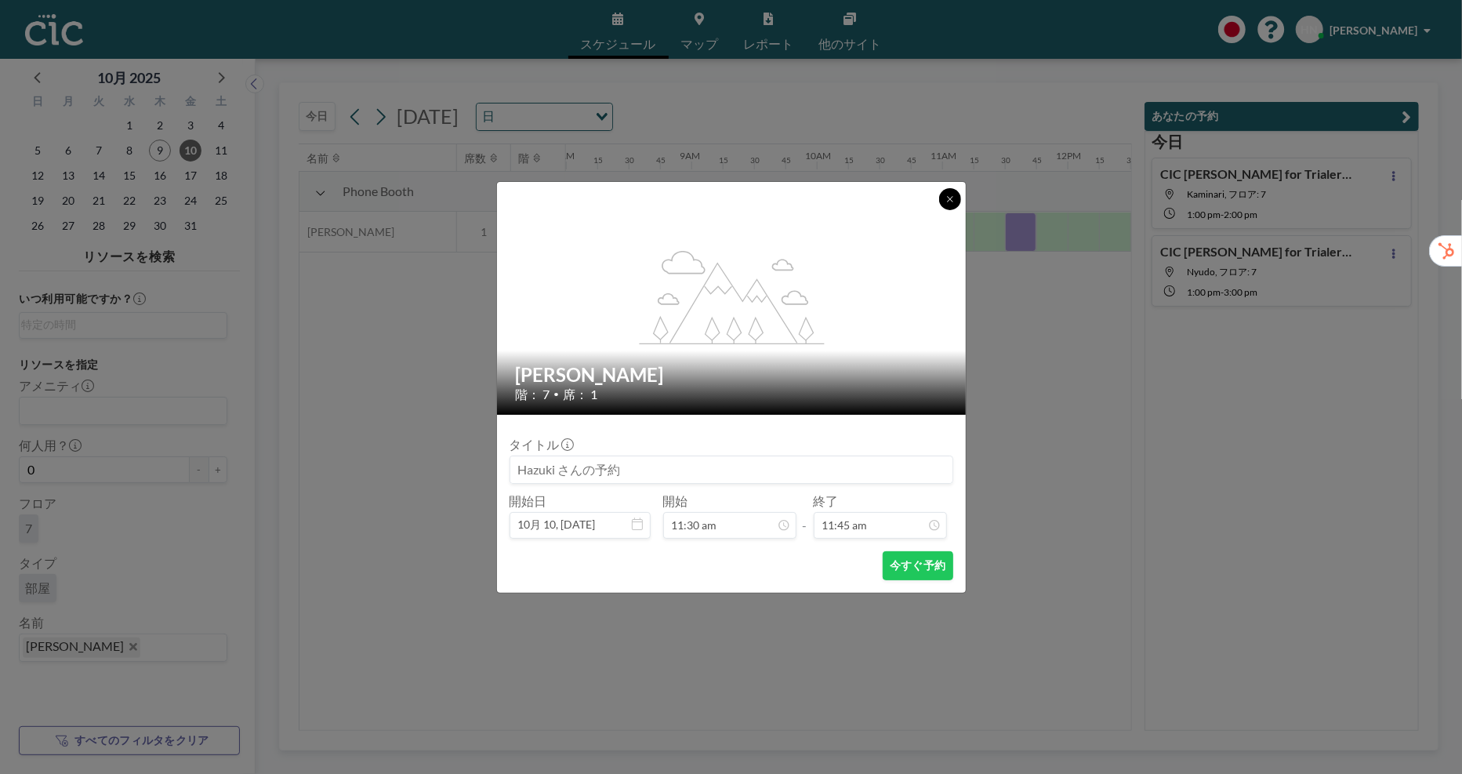
click at [954, 200] on icon at bounding box center [950, 198] width 9 height 9
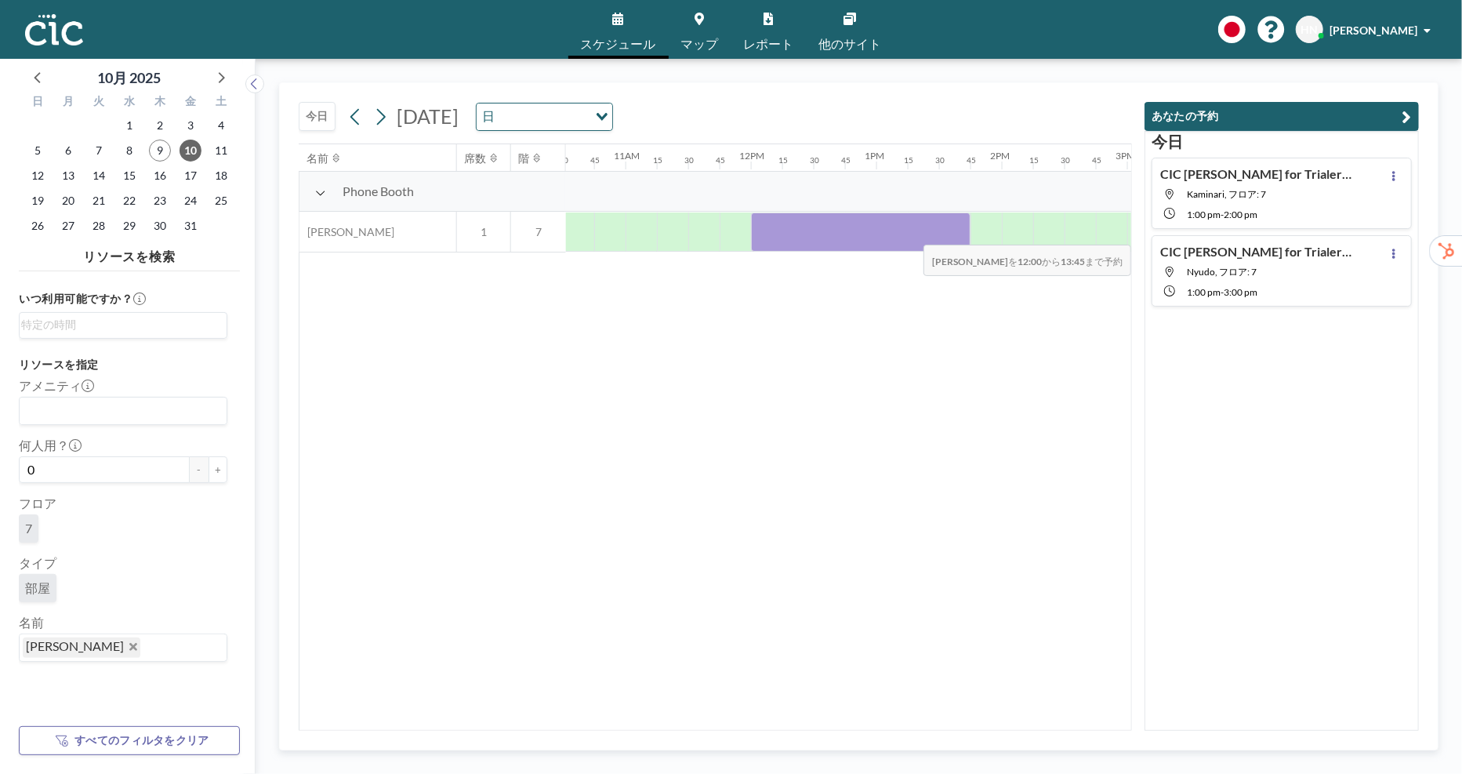
drag, startPoint x: 1071, startPoint y: 236, endPoint x: 1084, endPoint y: 234, distance: 12.8
click at [1084, 234] on div at bounding box center [751, 232] width 3011 height 41
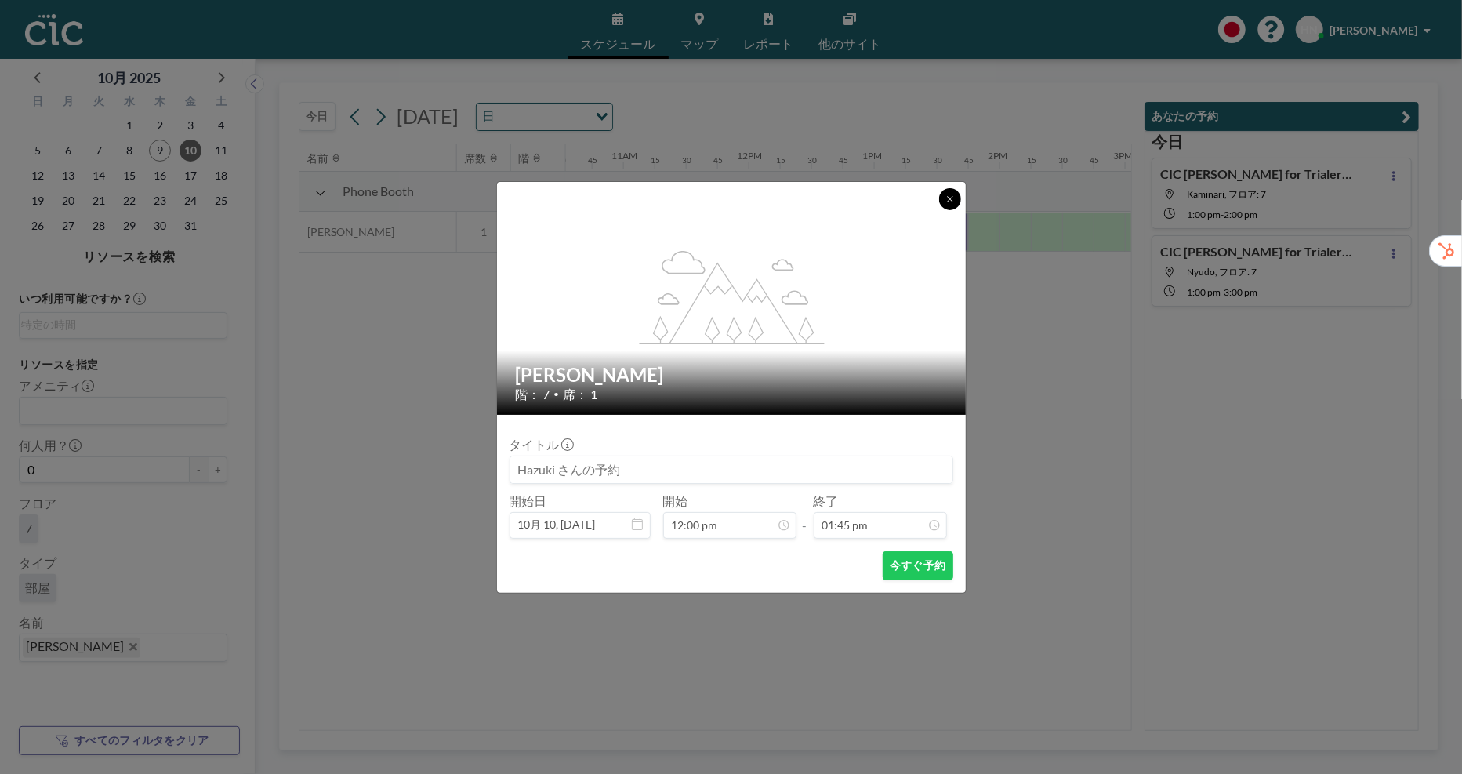
click at [941, 193] on button at bounding box center [950, 199] width 22 height 22
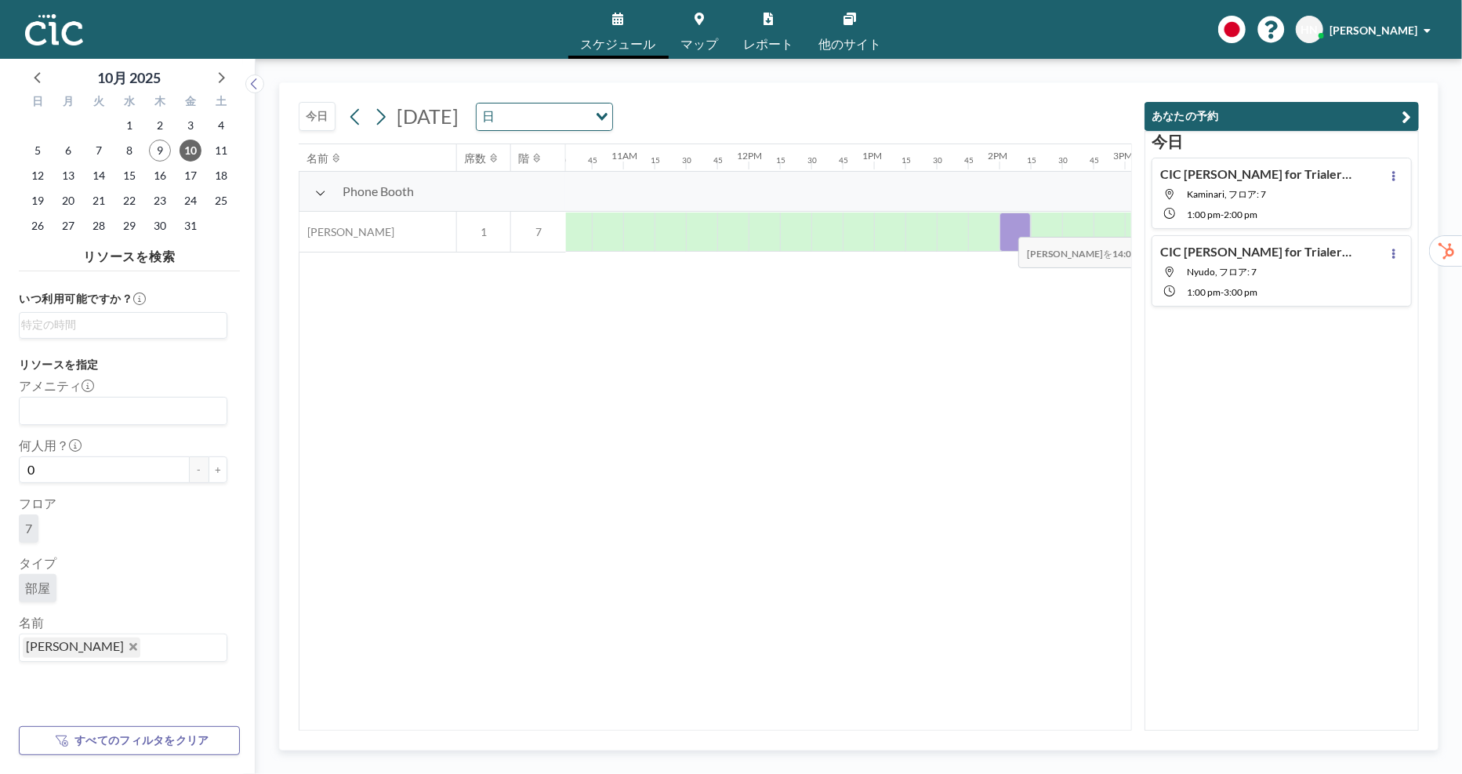
click at [1007, 226] on div at bounding box center [1015, 232] width 31 height 39
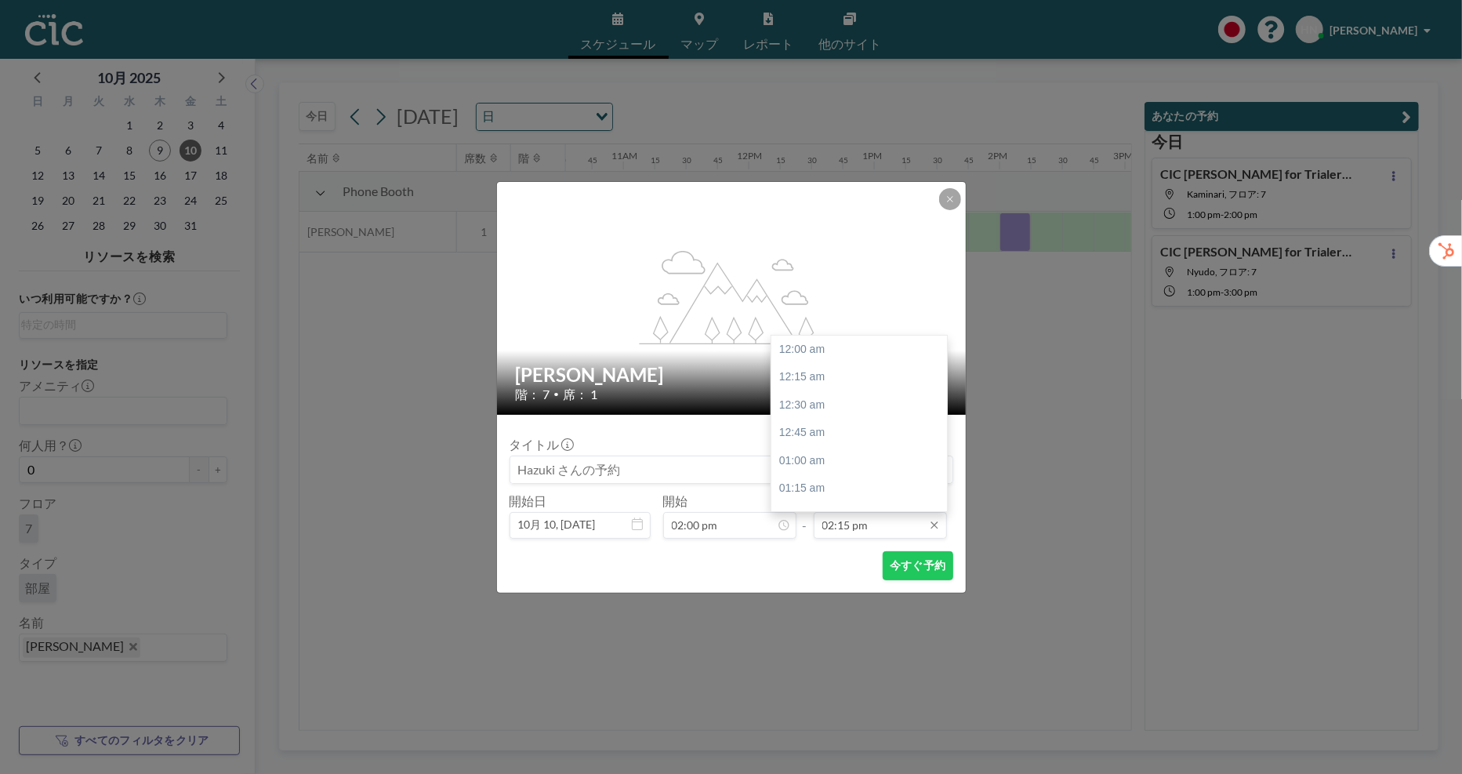
scroll to position [1591, 0]
click at [882, 525] on input "02:15 pm" at bounding box center [880, 525] width 133 height 27
click at [944, 448] on div at bounding box center [943, 446] width 5 height 11
click at [876, 499] on div "04:00 pm" at bounding box center [860, 504] width 176 height 28
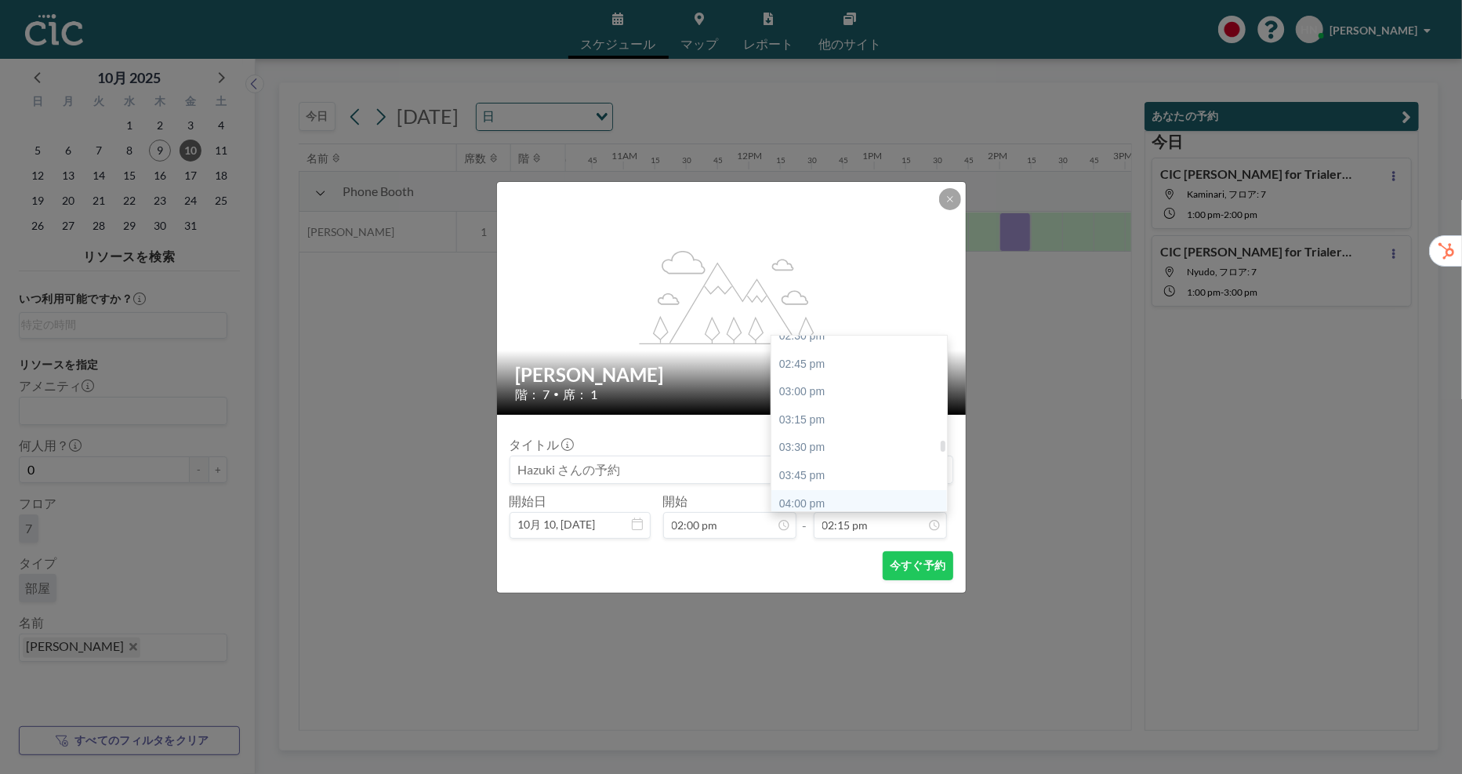
type input "04:00 pm"
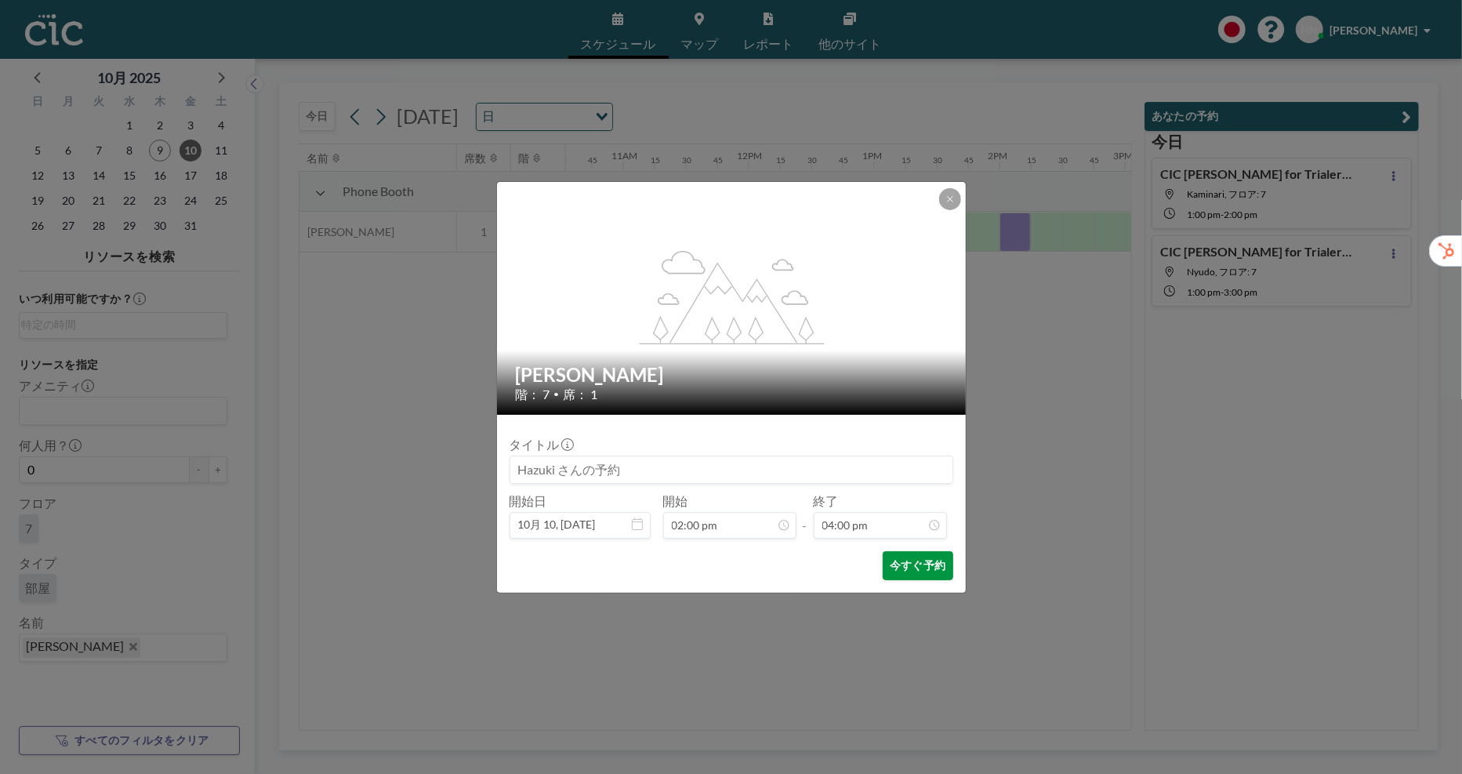
click at [909, 572] on button "今すぐ予約" at bounding box center [918, 565] width 70 height 29
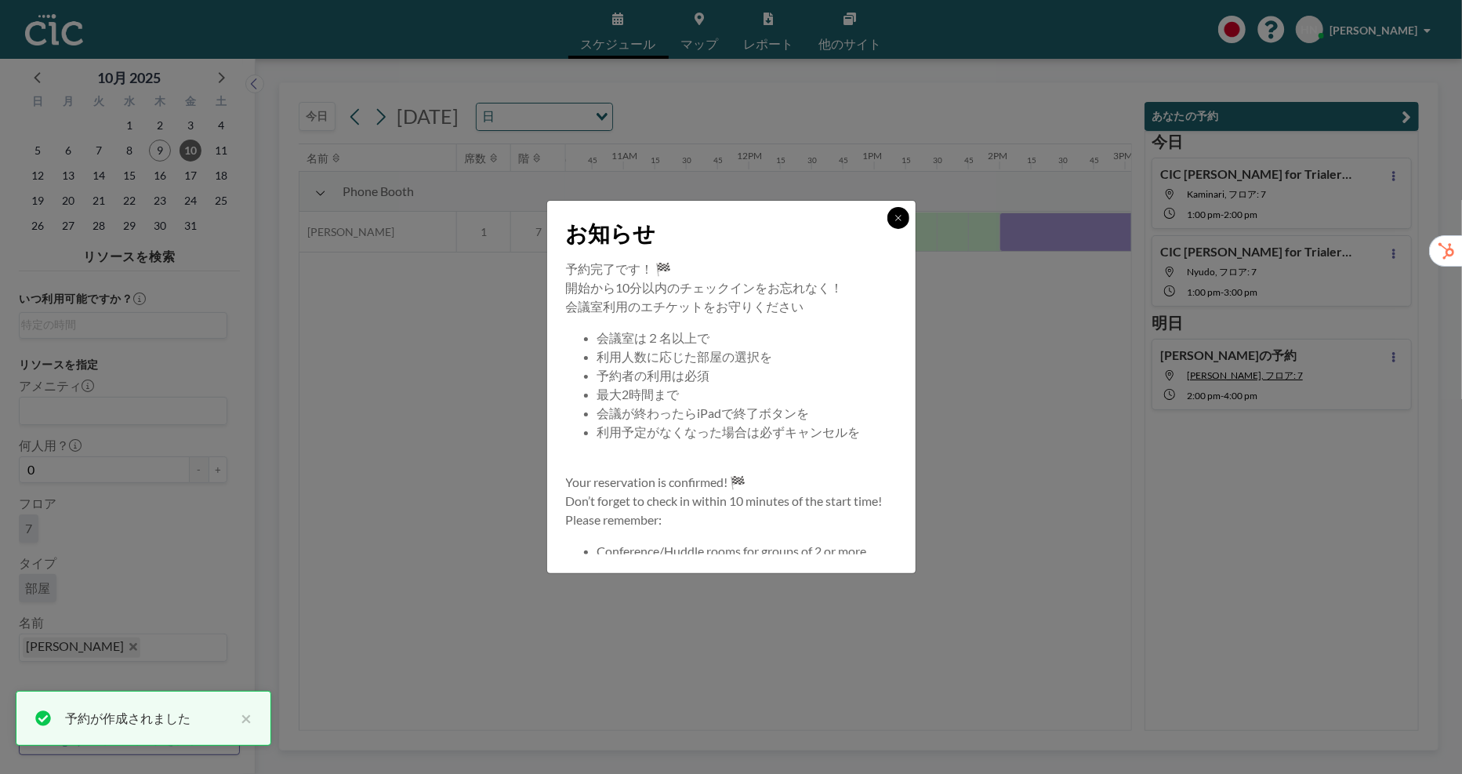
click at [896, 217] on icon at bounding box center [898, 217] width 9 height 9
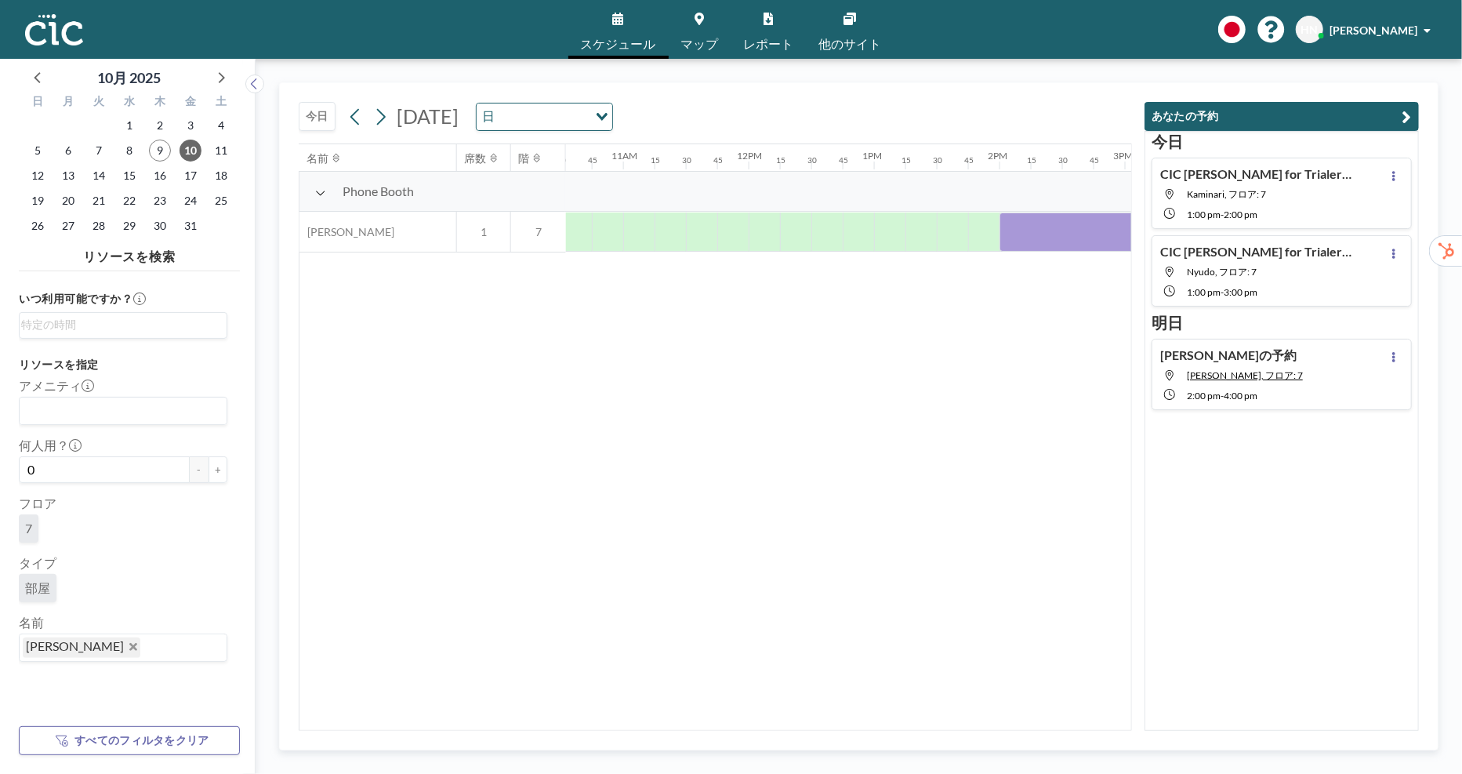
click at [1332, 405] on div "Hazuki さんの予約 Yuri, フロア: 7 2:00 PM - 4:00 PM" at bounding box center [1282, 374] width 260 height 71
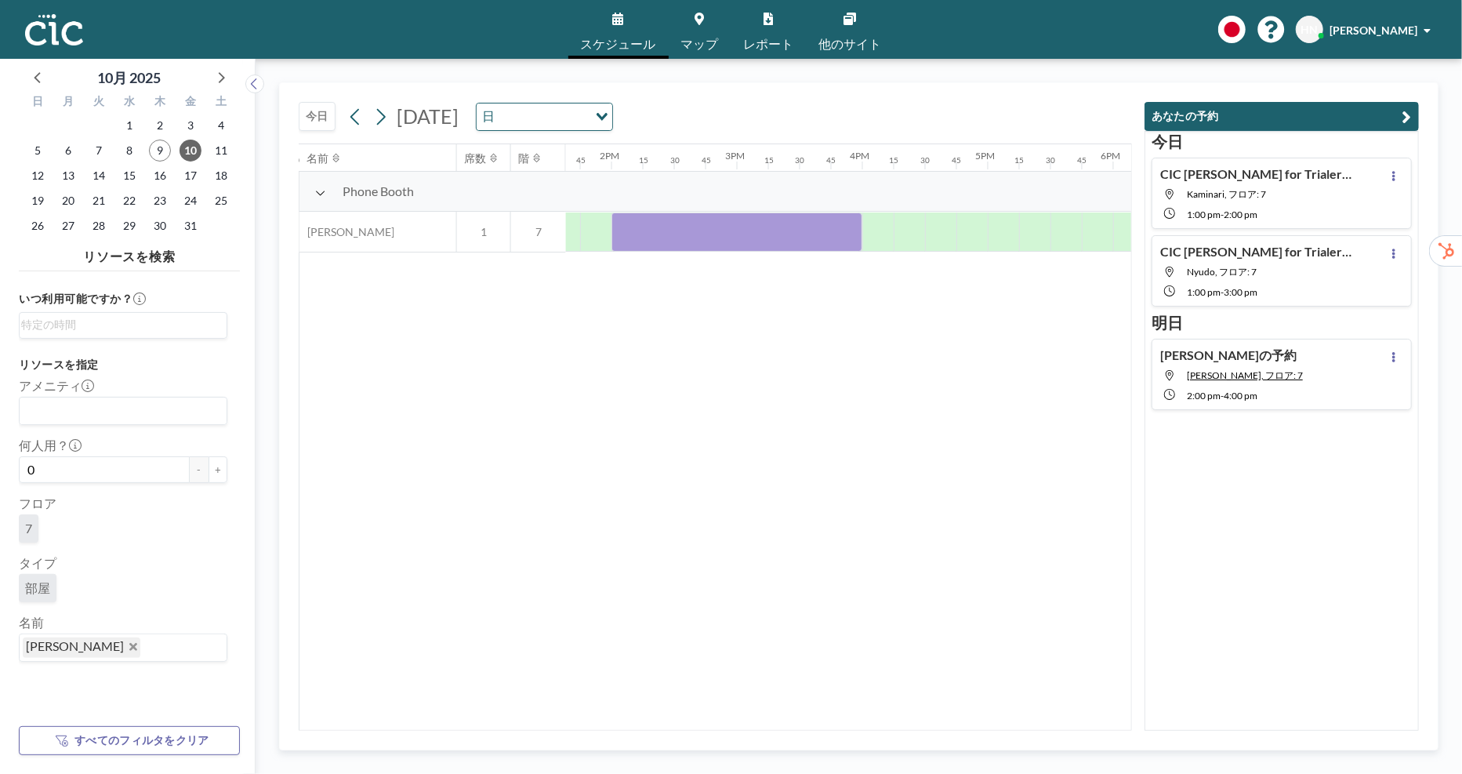
scroll to position [0, 1725]
click at [746, 232] on div at bounding box center [723, 232] width 251 height 39
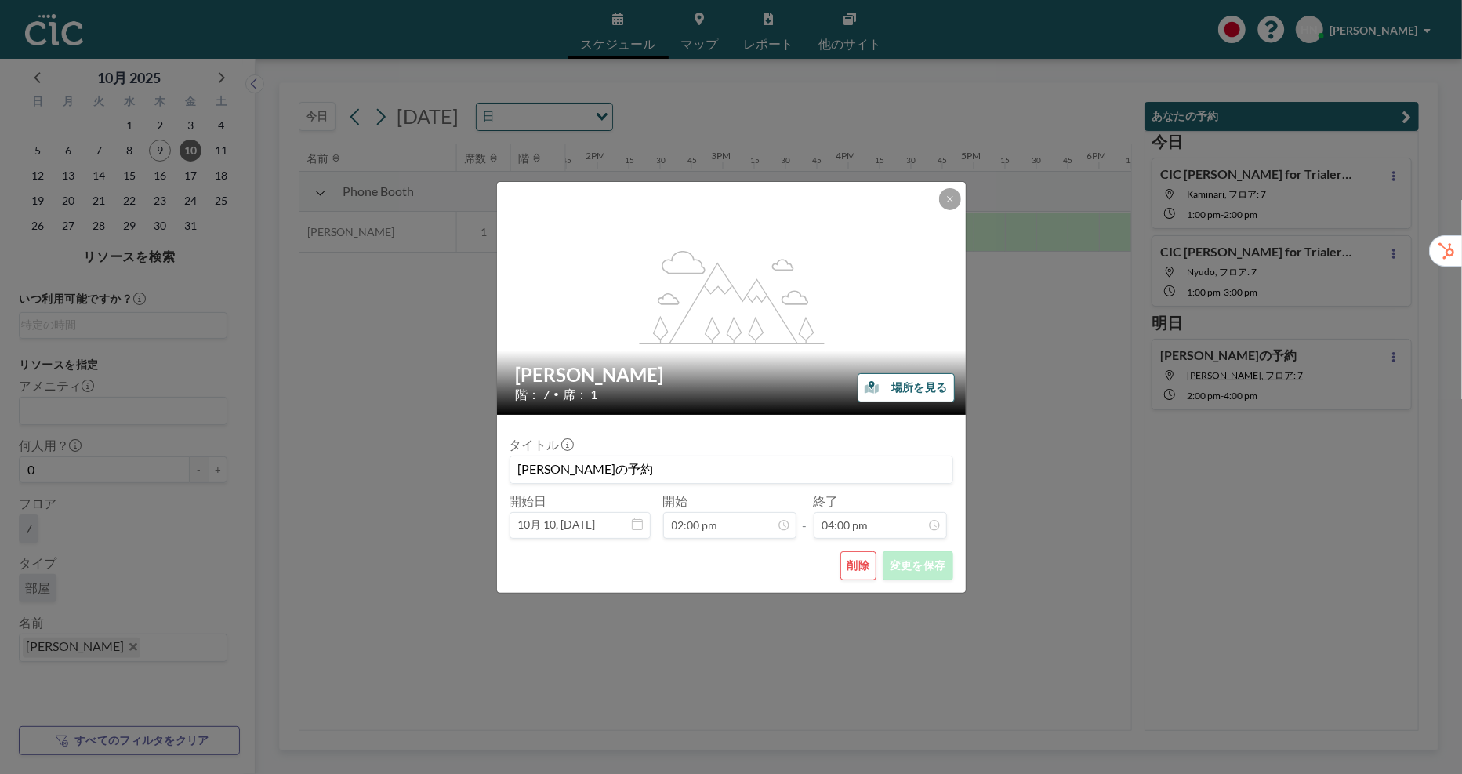
click at [572, 465] on input "Hazuki さんの予約" at bounding box center [731, 469] width 442 height 27
type input "CIC Hazuki for Think Triq さんの予約"
click at [904, 571] on button "変更を保存" at bounding box center [918, 565] width 70 height 29
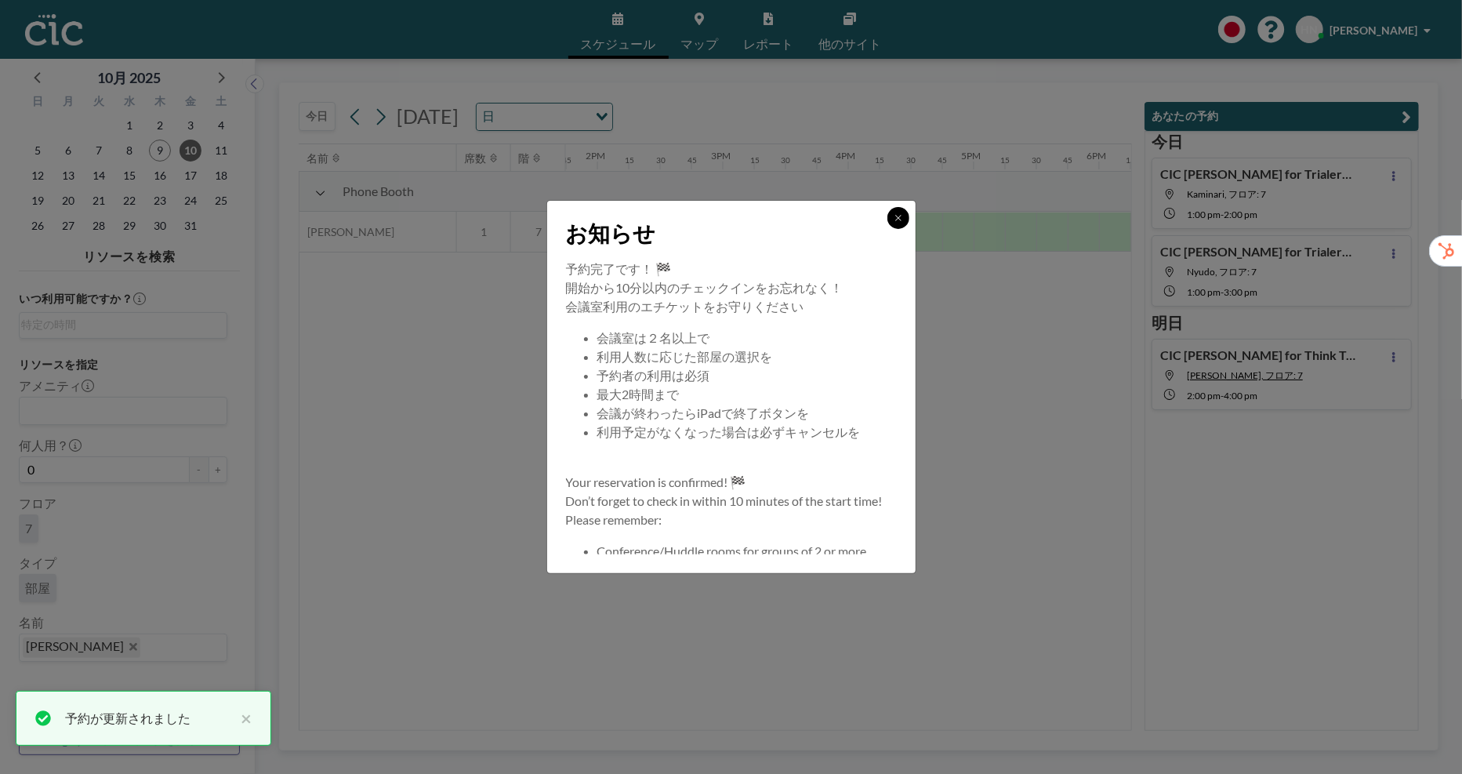
click at [897, 211] on button at bounding box center [899, 218] width 22 height 22
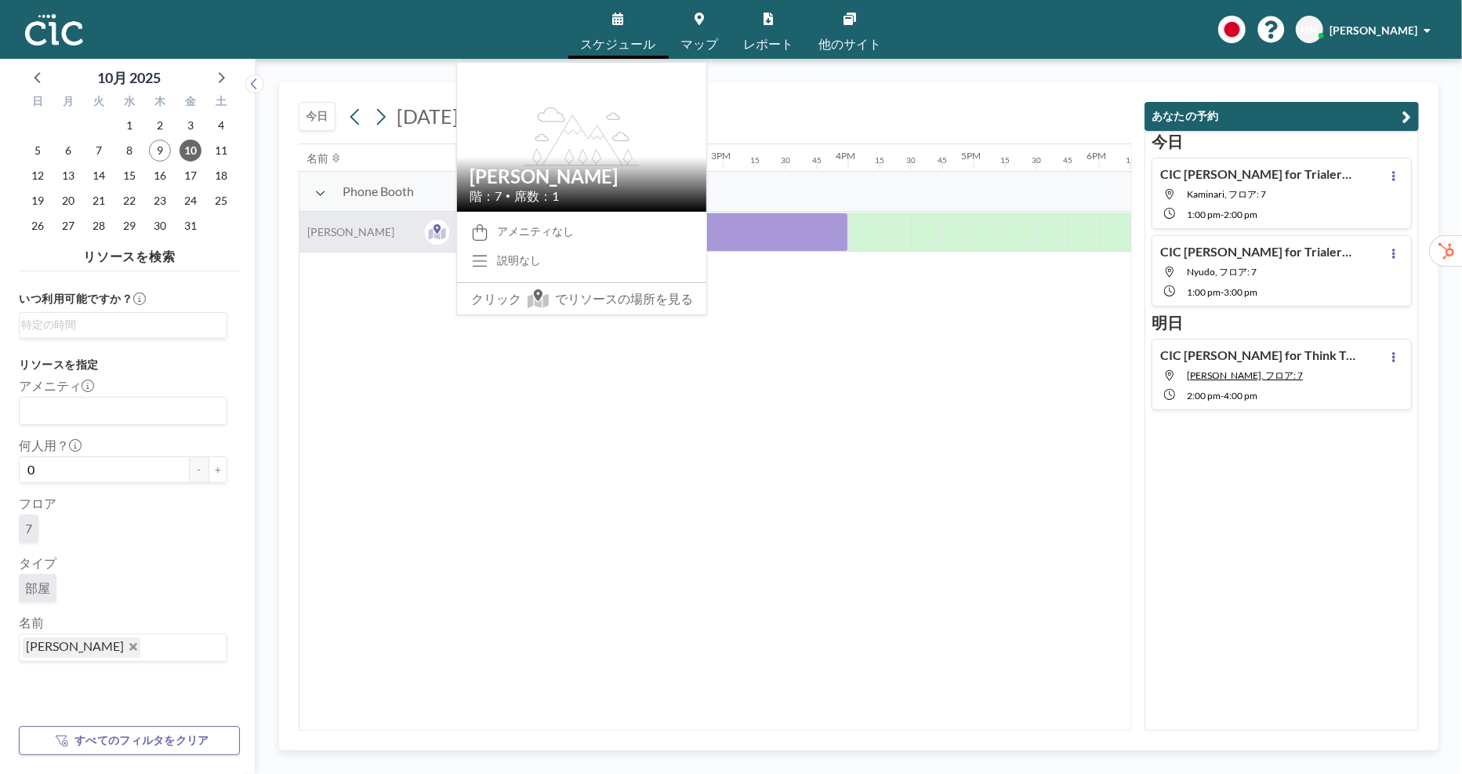
click at [387, 238] on div "[PERSON_NAME]" at bounding box center [378, 232] width 157 height 40
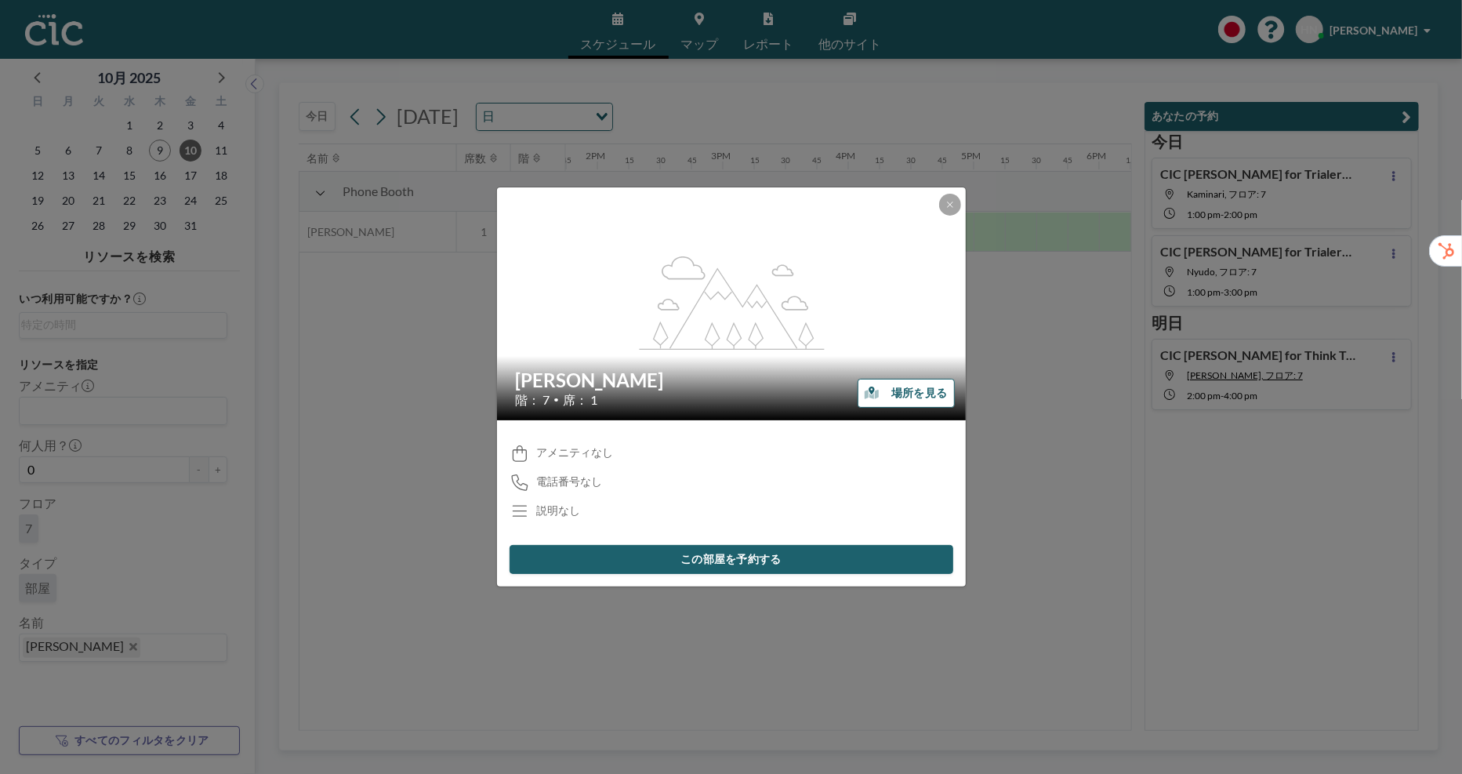
click at [914, 398] on button "場所を見る" at bounding box center [906, 393] width 96 height 29
